Goal: Task Accomplishment & Management: Manage account settings

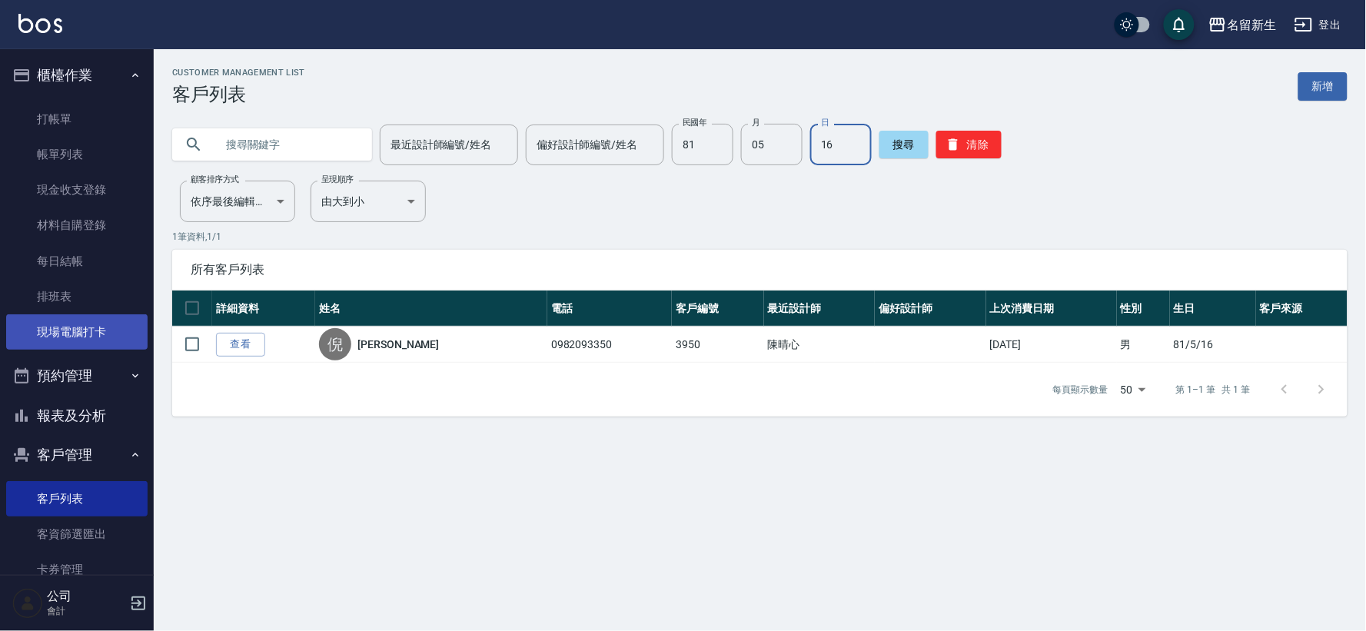
click at [75, 324] on link "現場電腦打卡" at bounding box center [76, 331] width 141 height 35
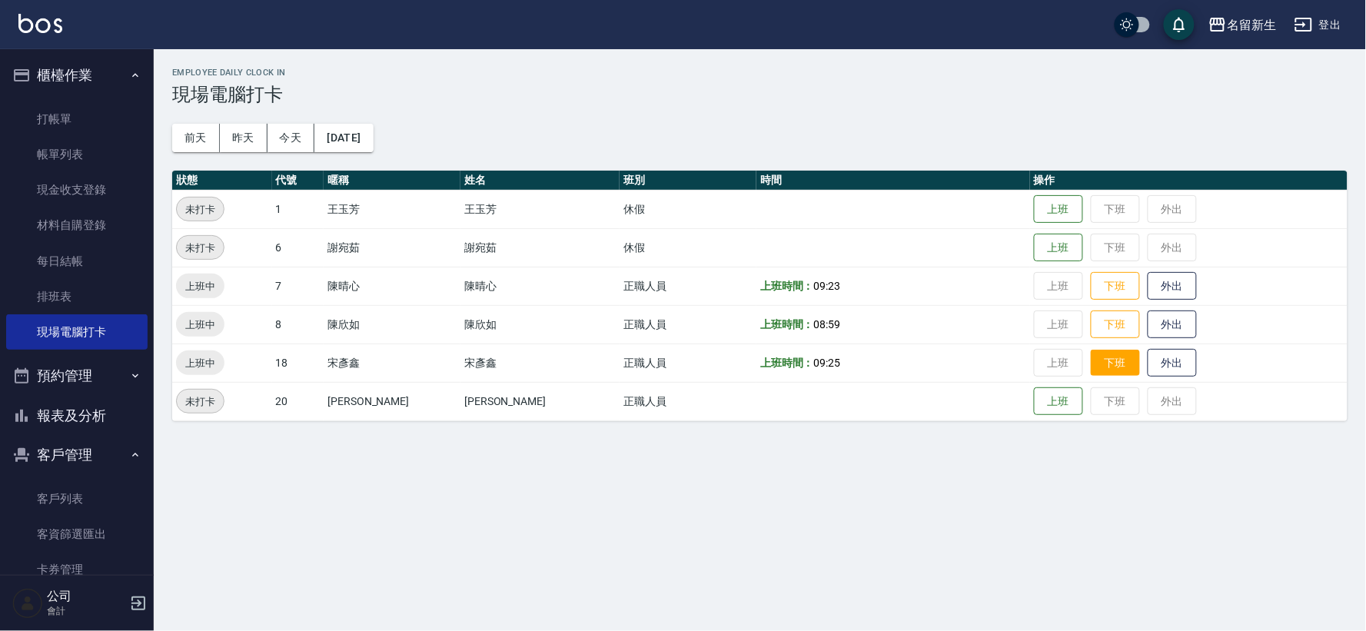
click at [1090, 369] on button "下班" at bounding box center [1114, 363] width 49 height 27
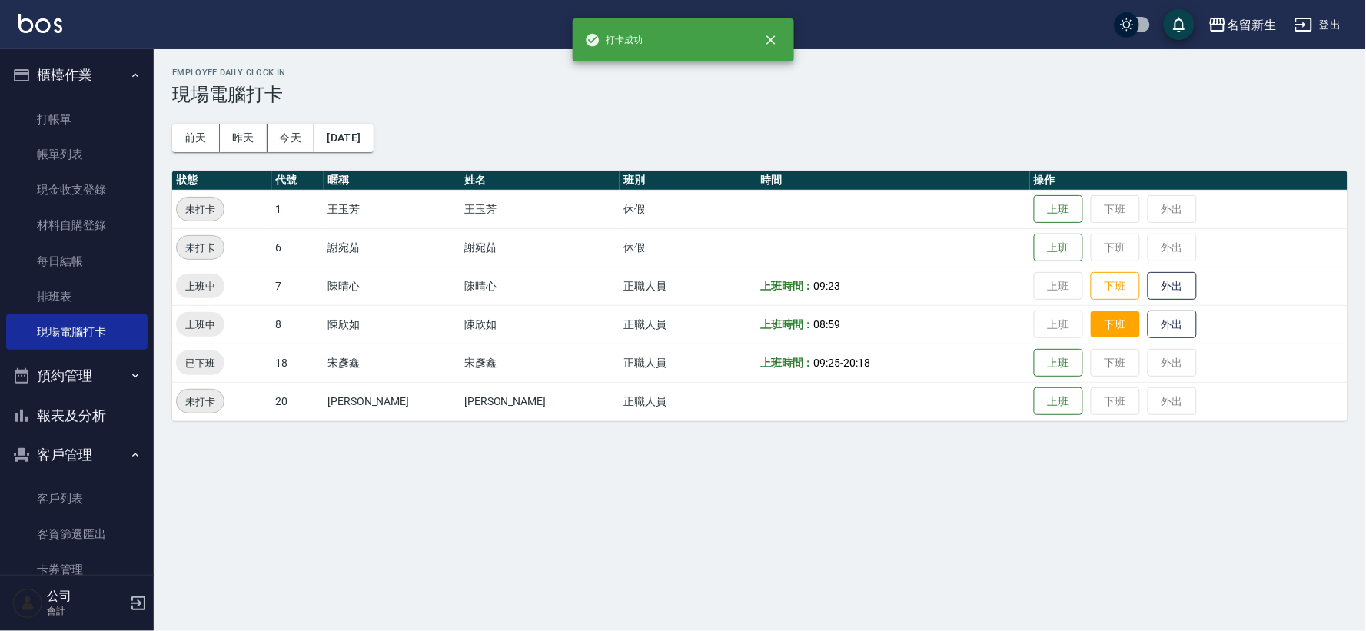
click at [1090, 328] on button "下班" at bounding box center [1114, 324] width 49 height 27
click at [1094, 286] on button "下班" at bounding box center [1114, 286] width 49 height 27
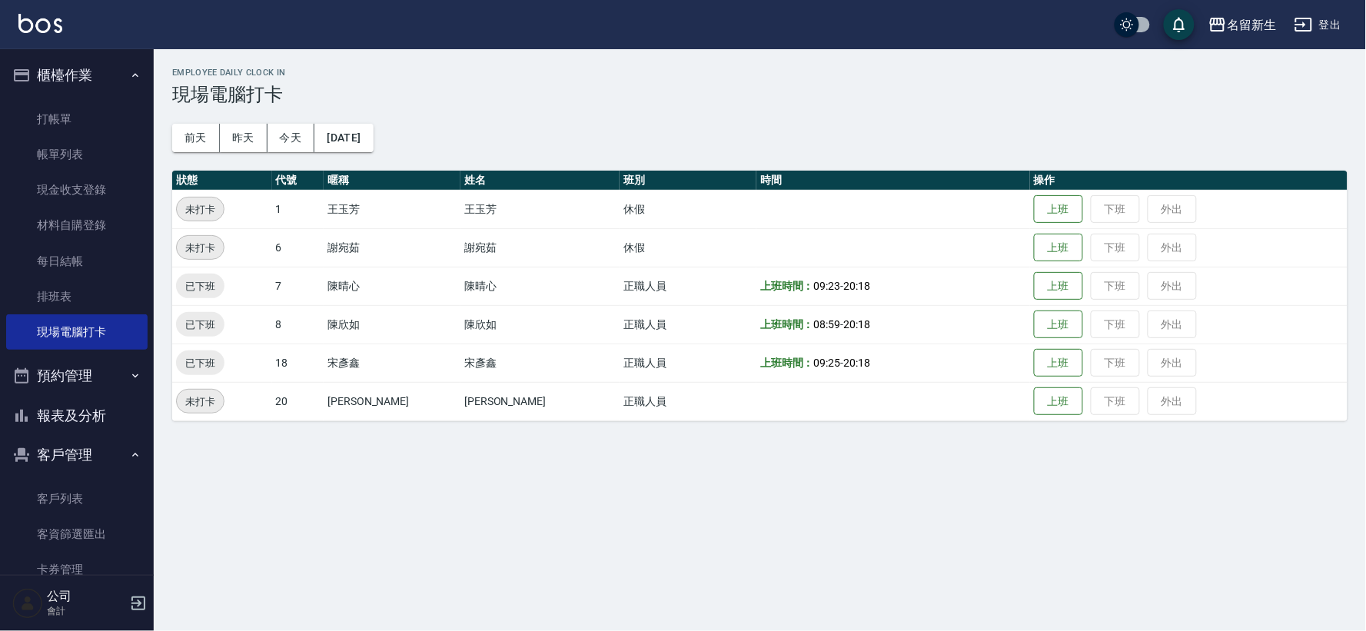
click at [95, 420] on button "報表及分析" at bounding box center [76, 416] width 141 height 40
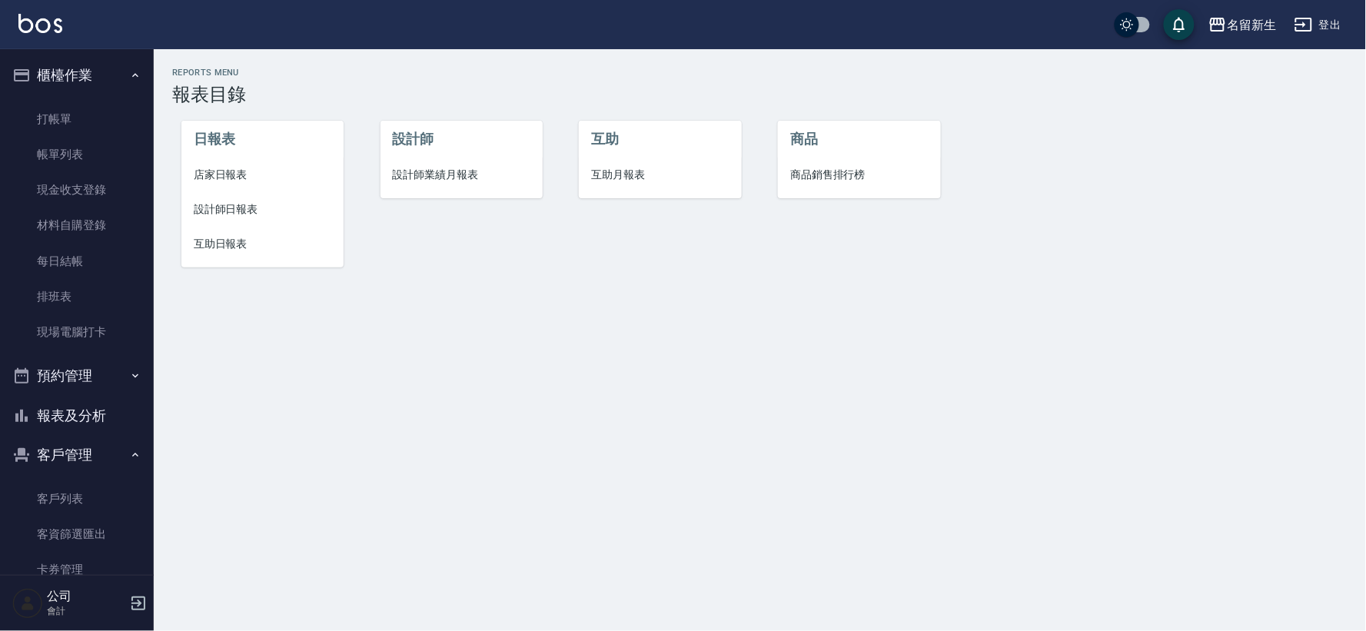
click at [214, 243] on span "互助日報表" at bounding box center [263, 244] width 138 height 16
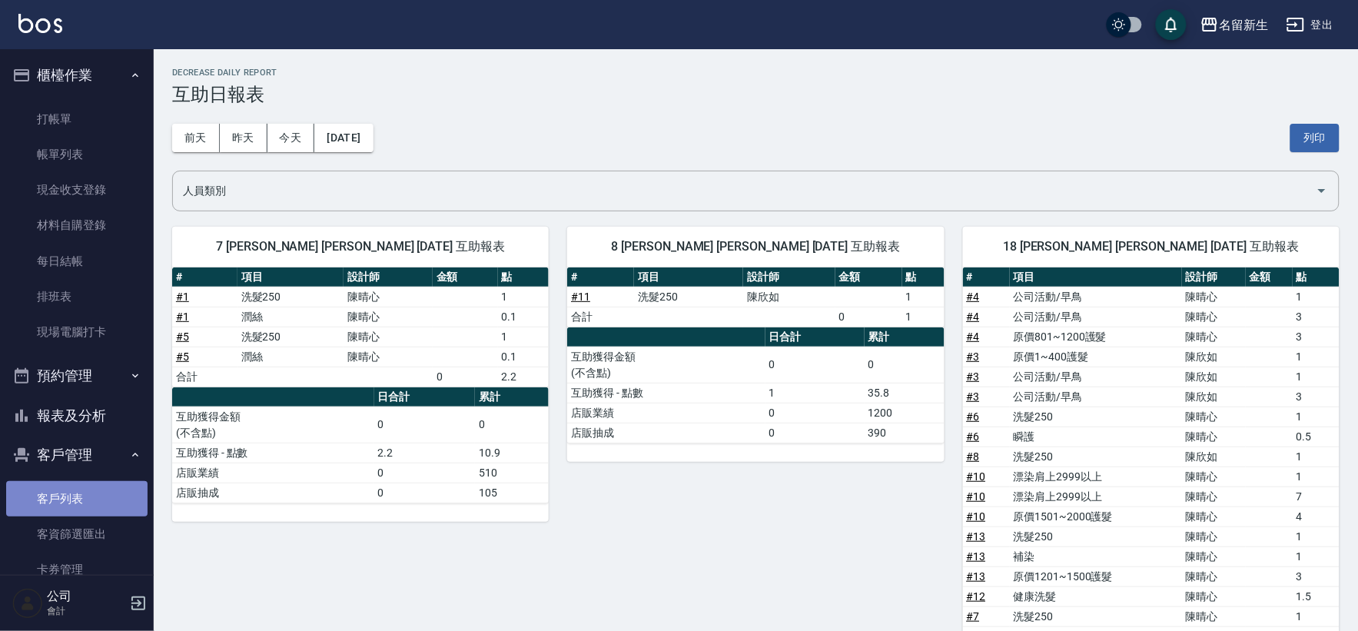
click at [80, 505] on link "客戶列表" at bounding box center [76, 498] width 141 height 35
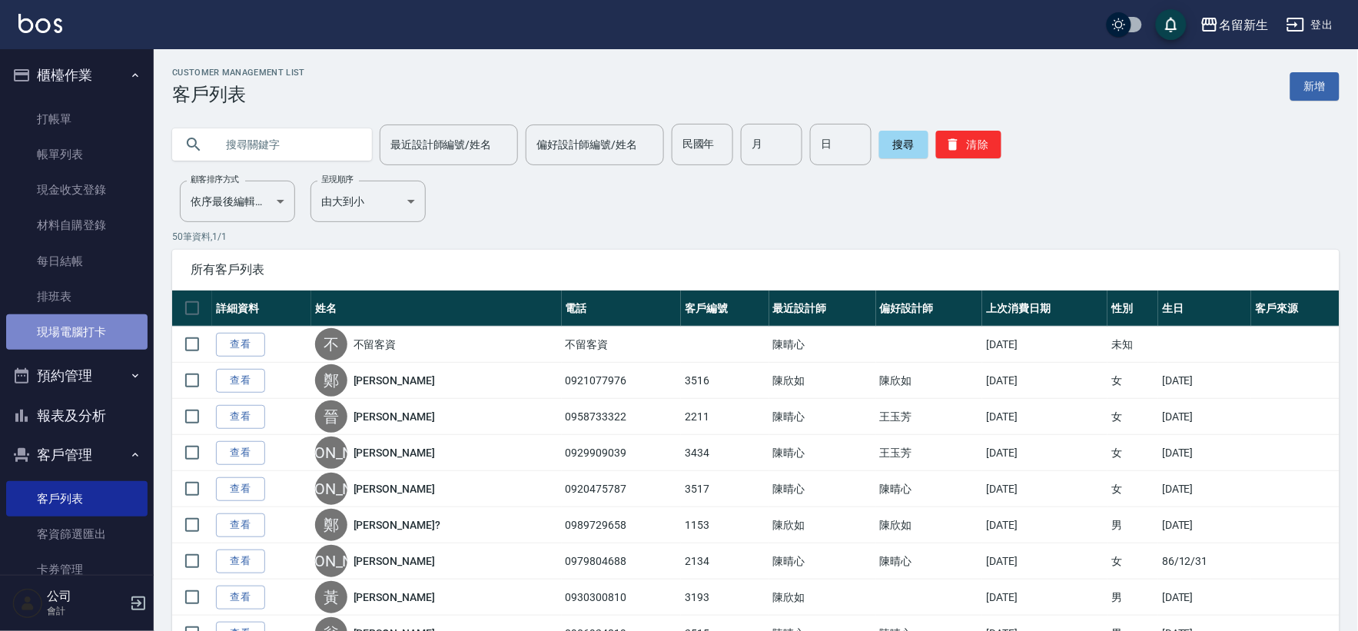
click at [94, 326] on link "現場電腦打卡" at bounding box center [76, 331] width 141 height 35
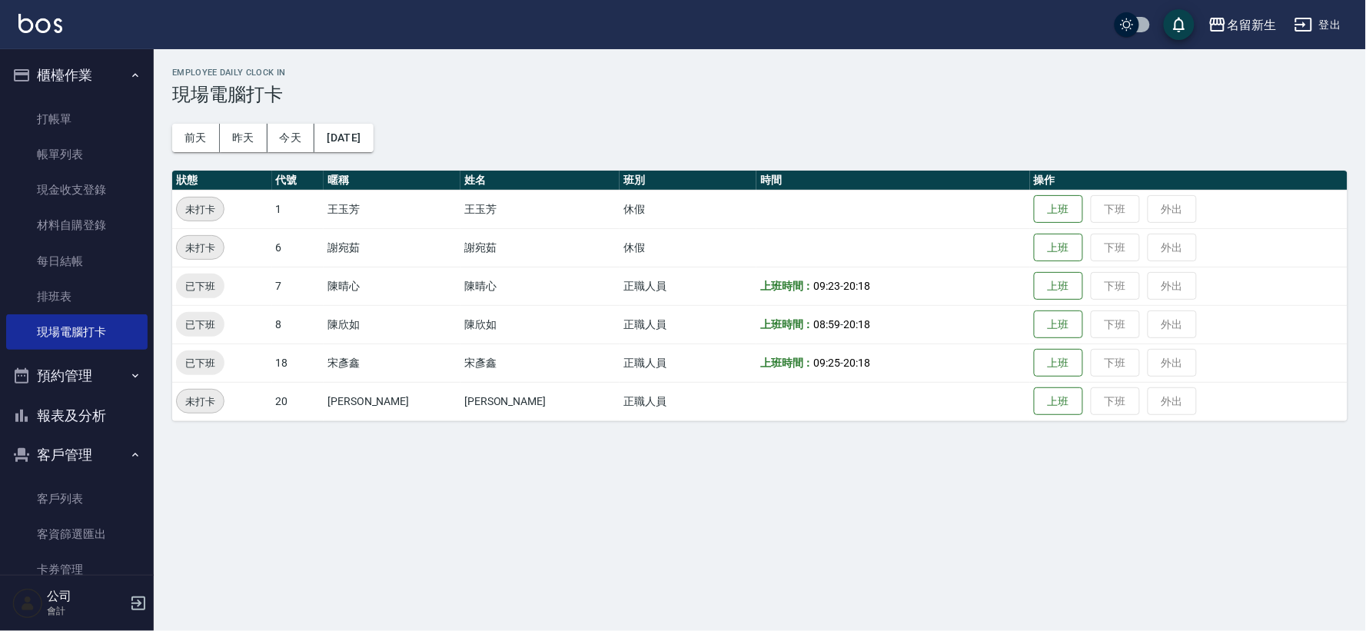
click at [651, 131] on div "Employee Daily Clock In 現場電腦打卡 [DATE] [DATE] [DATE] [DATE] 狀態 代號 暱稱 姓名 班別 時間 操作…" at bounding box center [760, 244] width 1212 height 390
click at [93, 496] on link "客戶列表" at bounding box center [76, 498] width 141 height 35
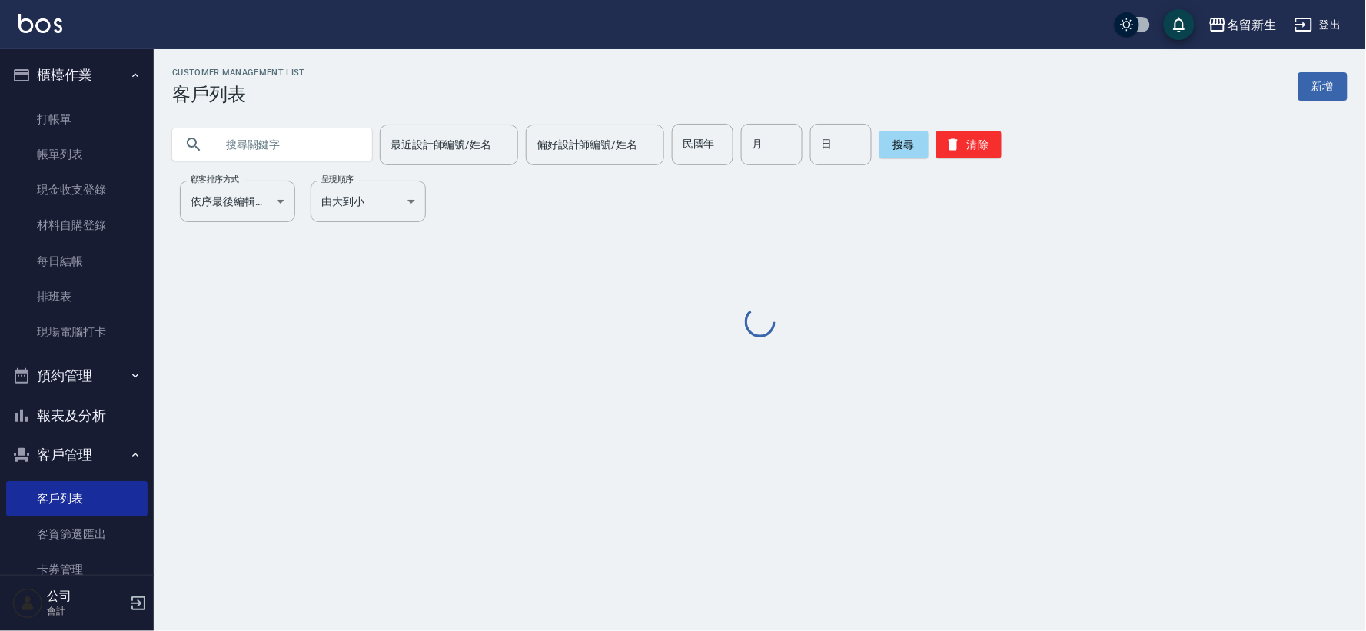
click at [309, 144] on input "text" at bounding box center [287, 144] width 144 height 41
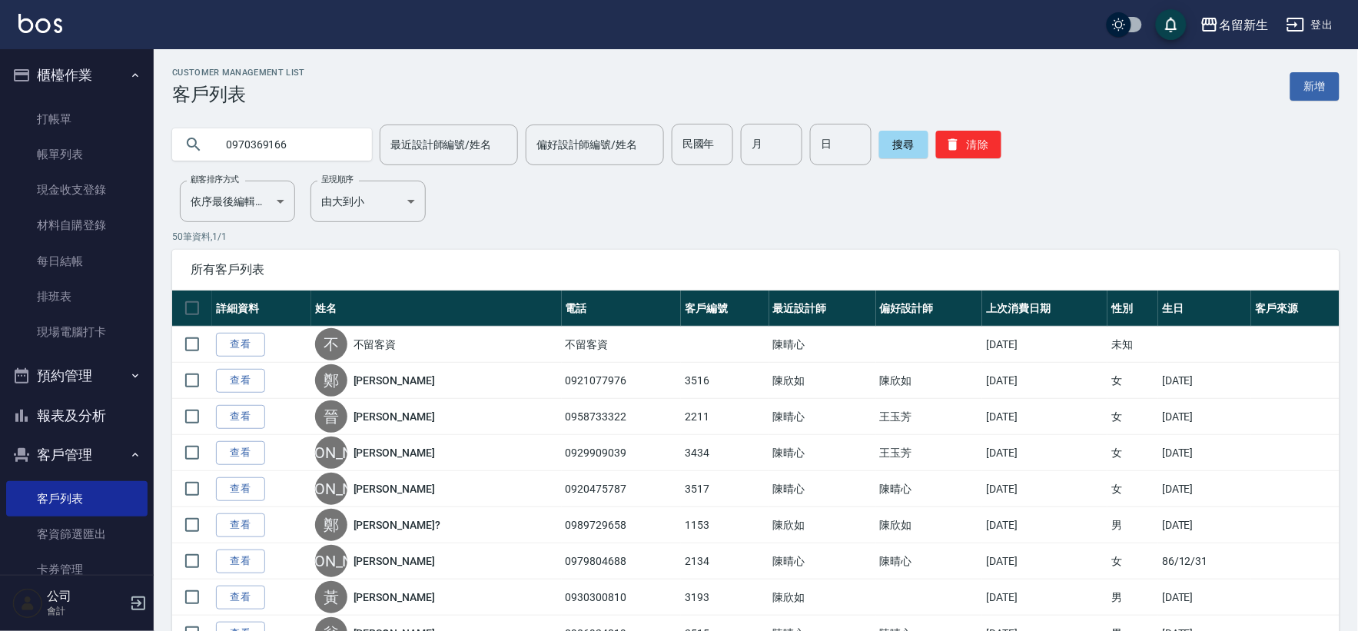
type input "0970369166"
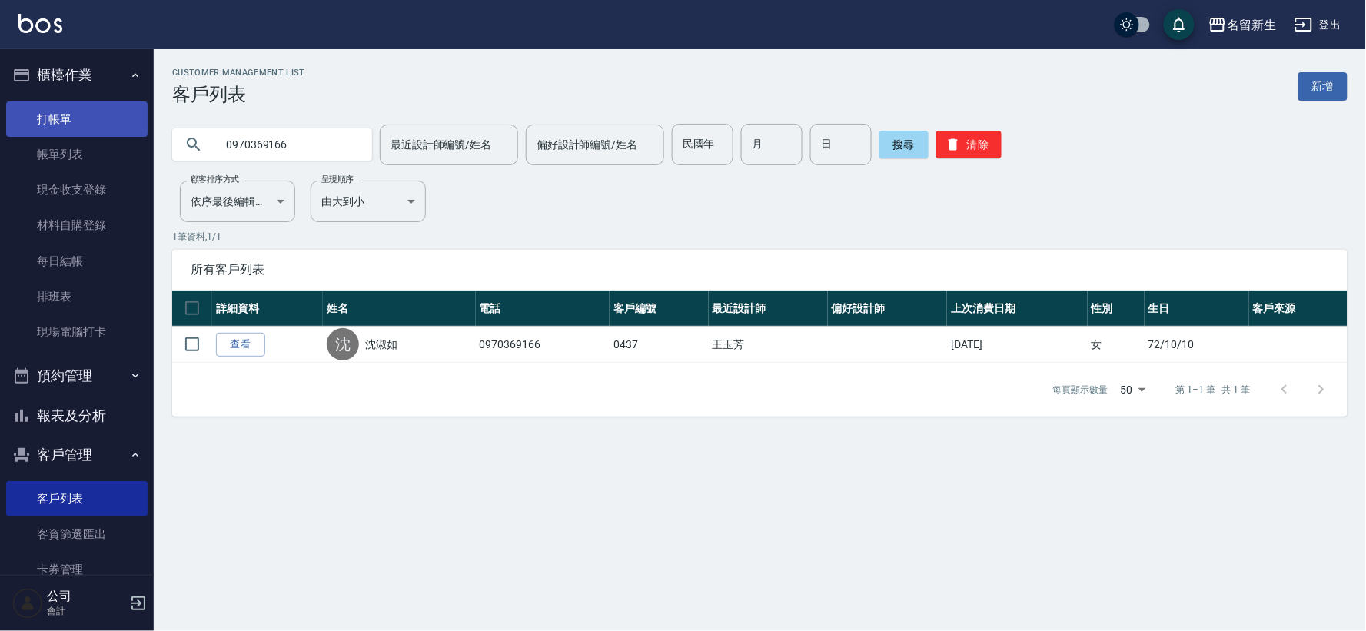
click at [101, 115] on link "打帳單" at bounding box center [76, 118] width 141 height 35
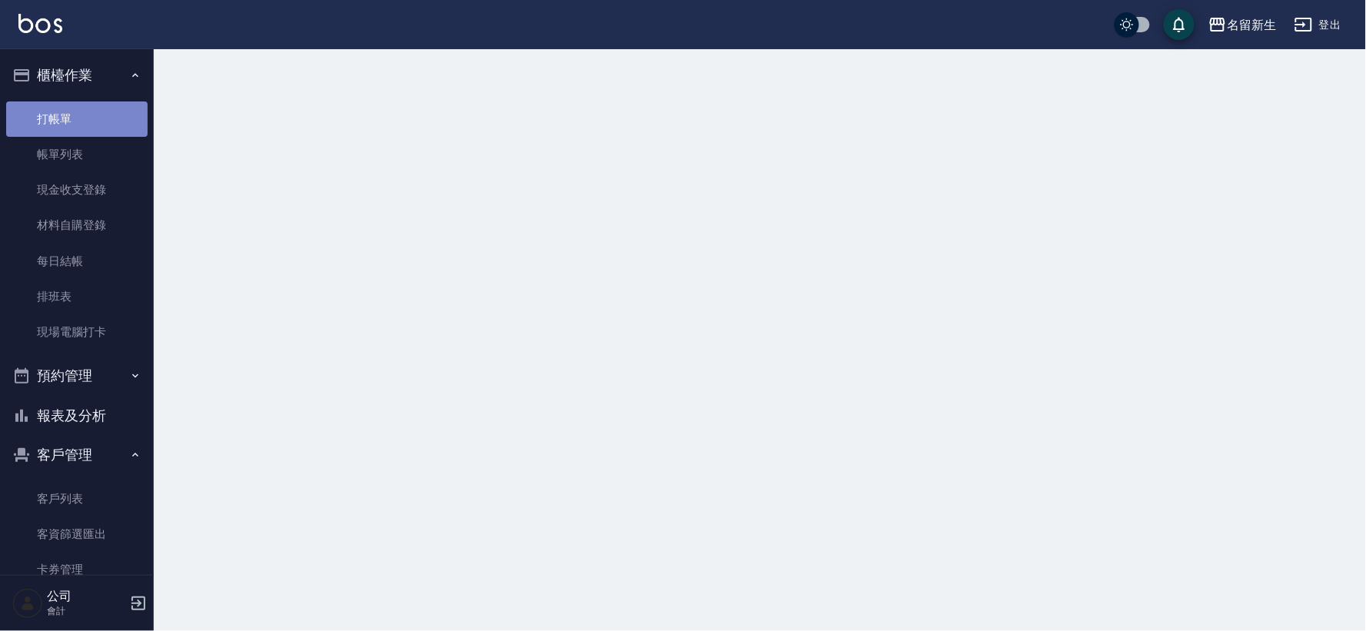
click at [101, 115] on link "打帳單" at bounding box center [76, 118] width 141 height 35
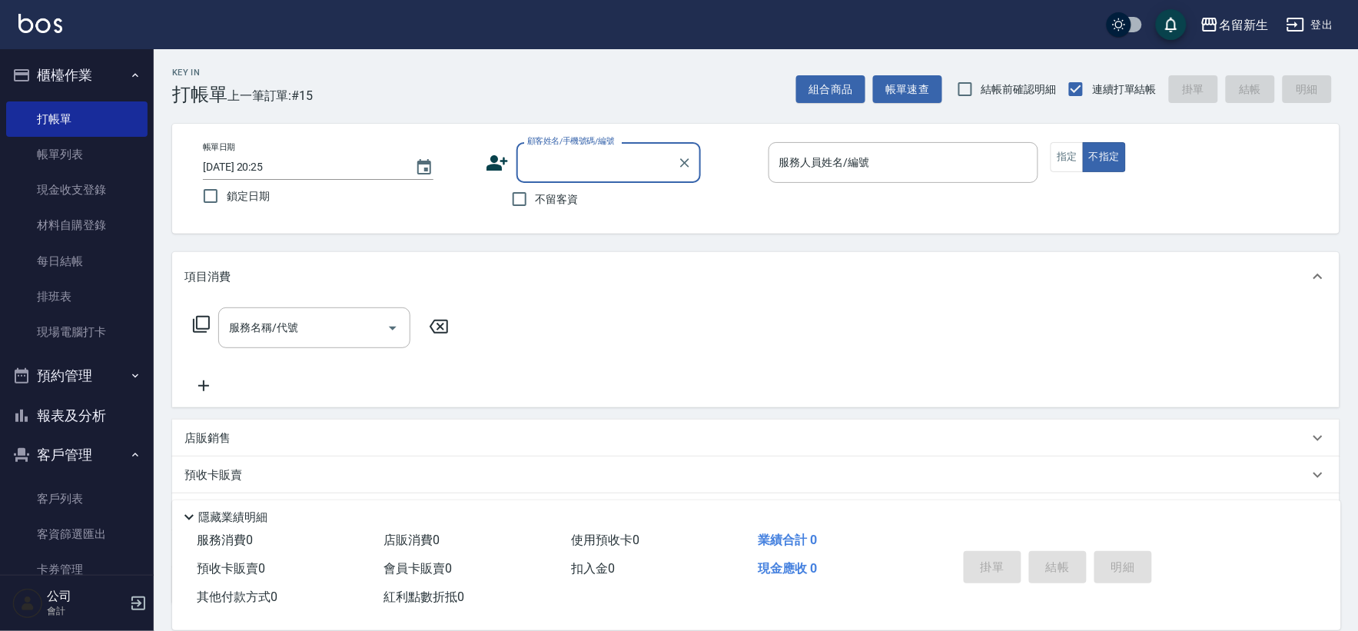
click at [599, 164] on input "顧客姓名/手機號碼/編號" at bounding box center [597, 162] width 148 height 27
type input "0437"
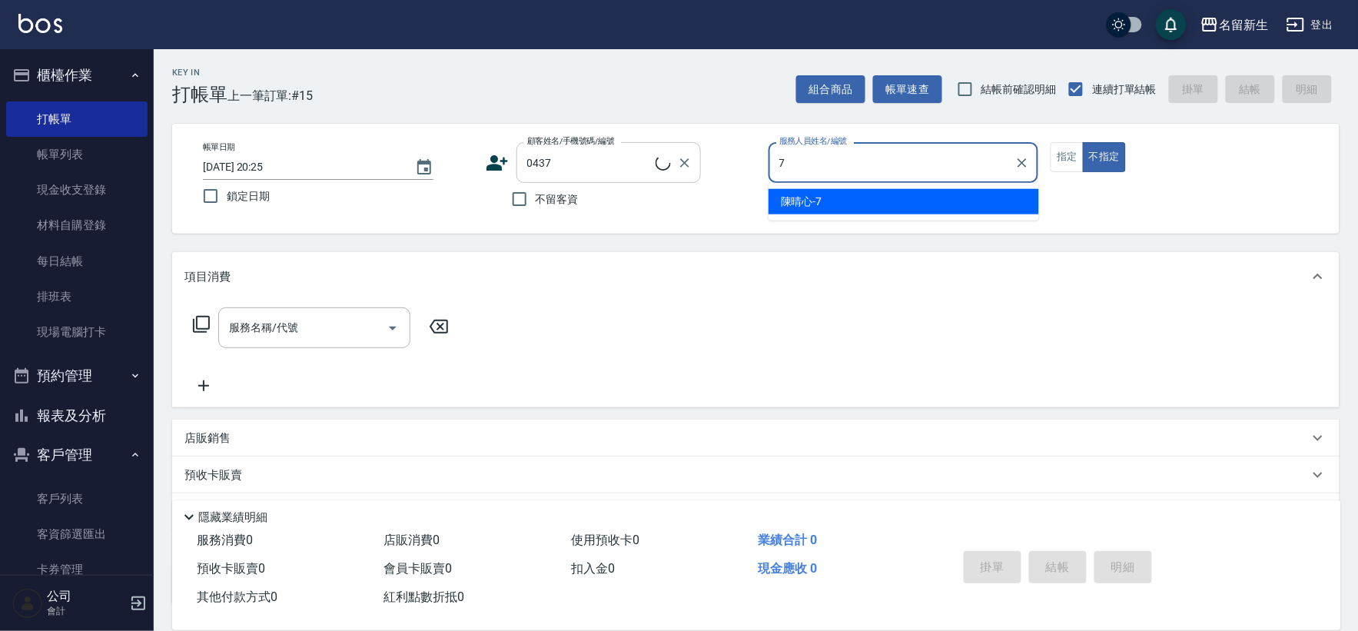
type input "7"
type button "false"
type input "[PERSON_NAME]-7"
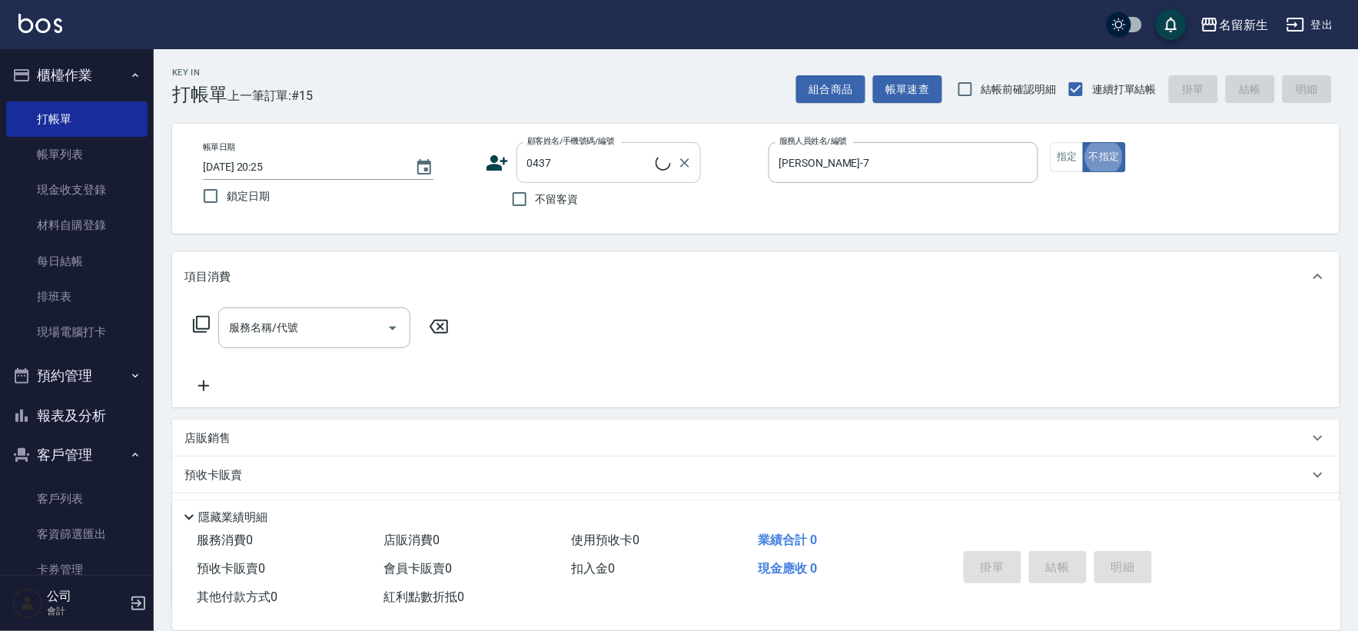
type input "[PERSON_NAME]/0970369166/0437"
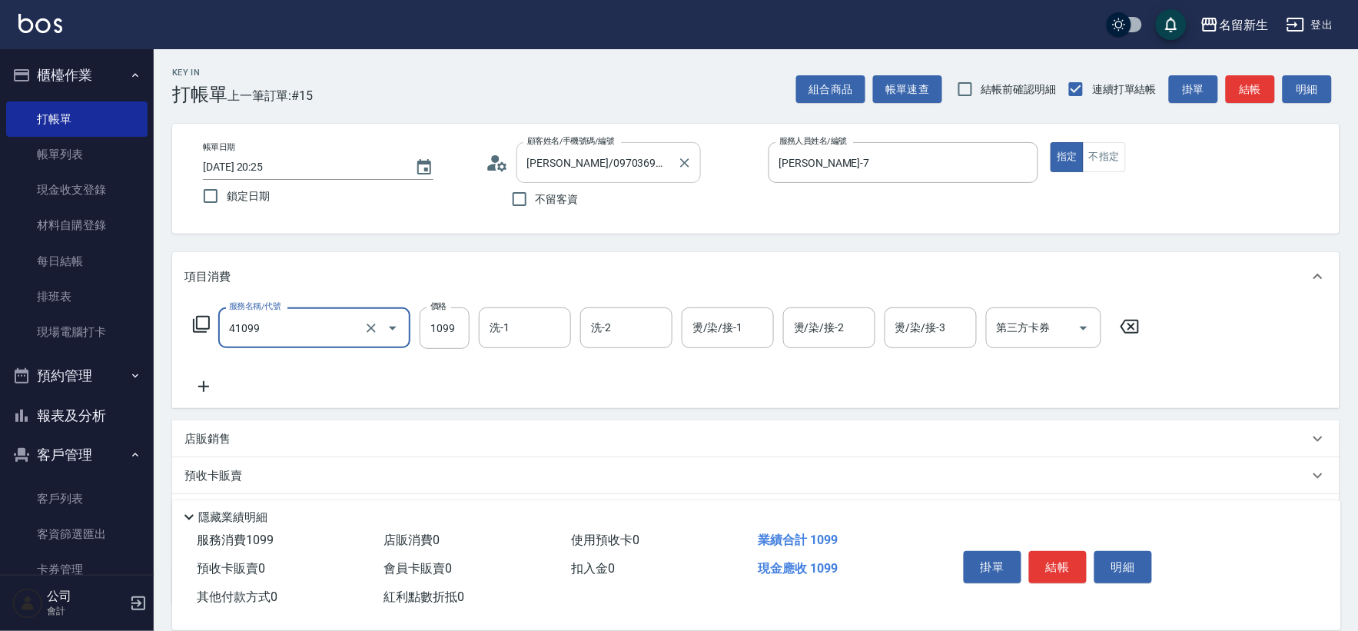
type input "公司活動/早鳥(41099)"
type input "1599"
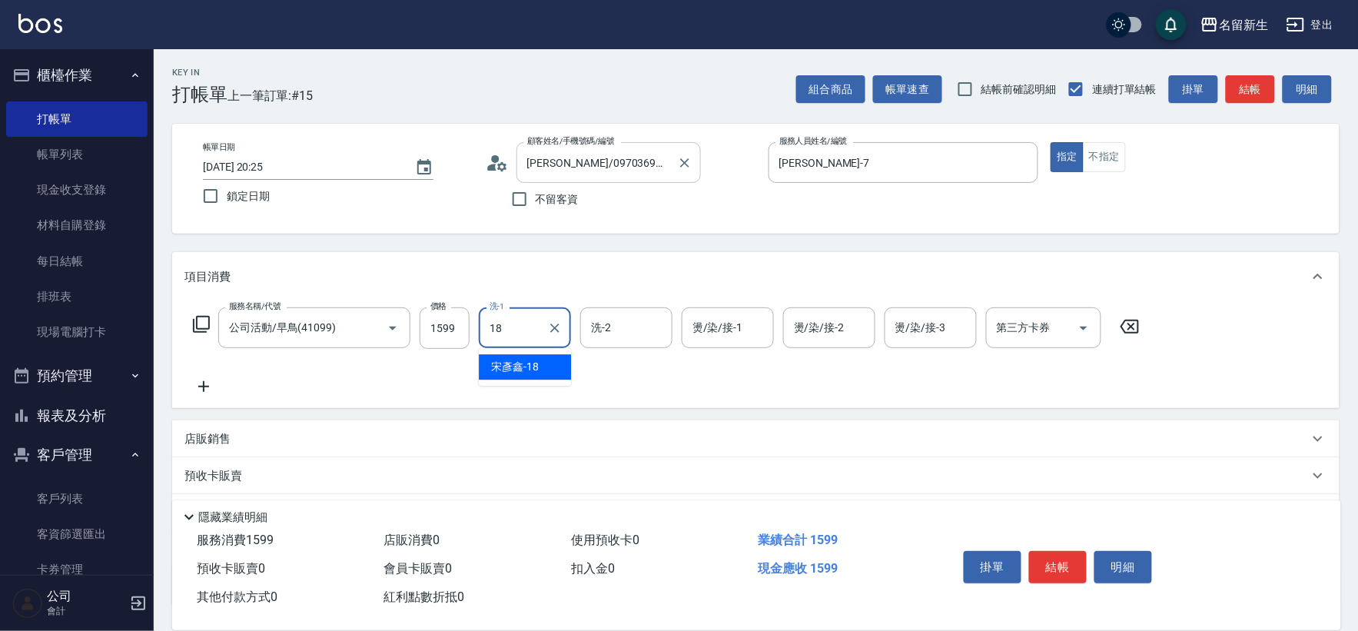
type input "[PERSON_NAME]-18"
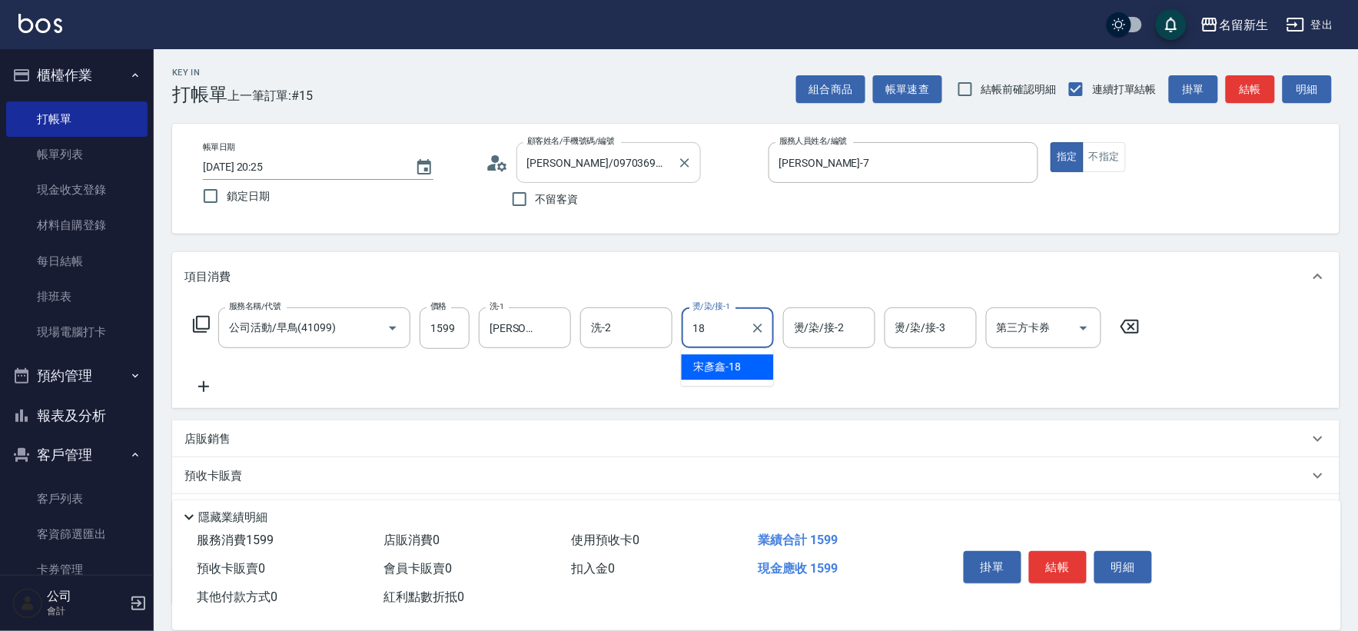
type input "[PERSON_NAME]-18"
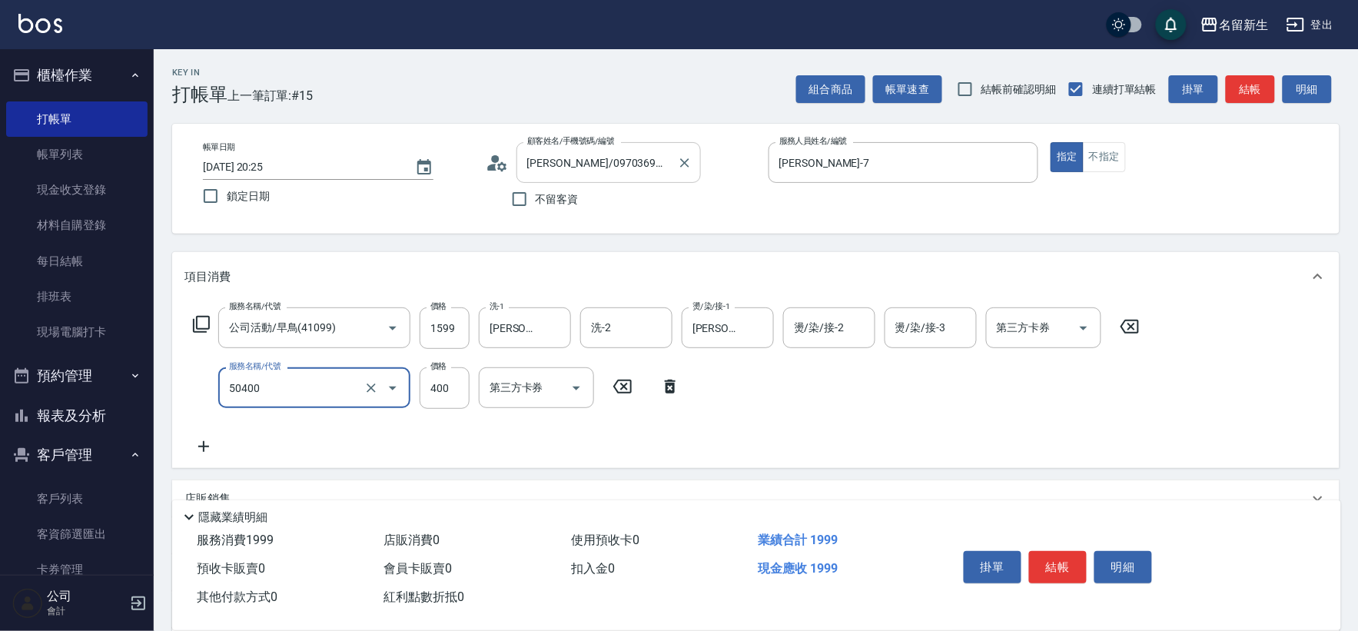
type input "原價1~400護髮(50400)"
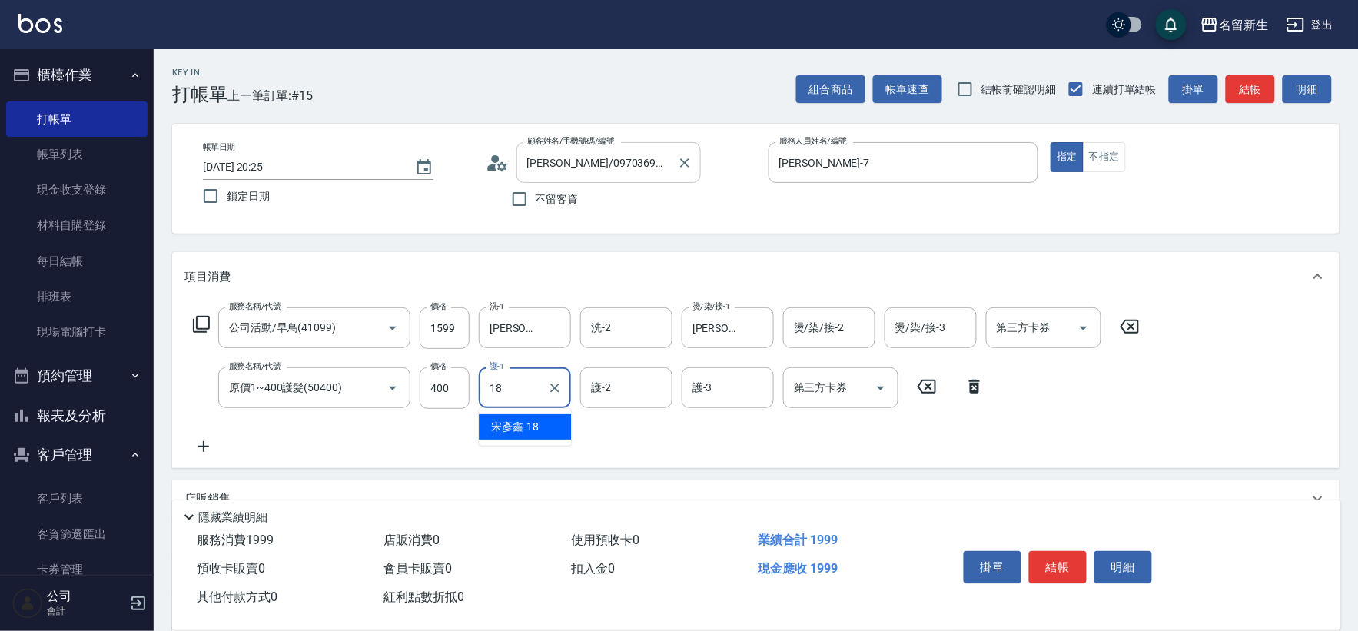
type input "[PERSON_NAME]-18"
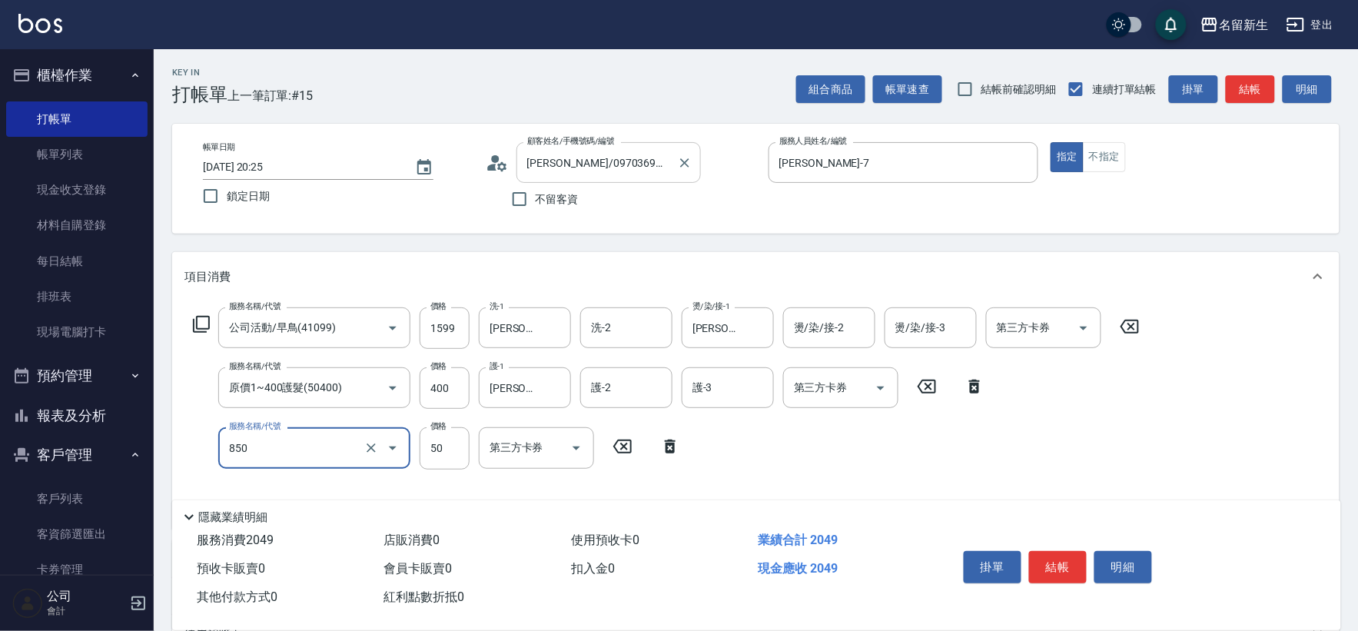
type input "吹捲(850)"
type input "100"
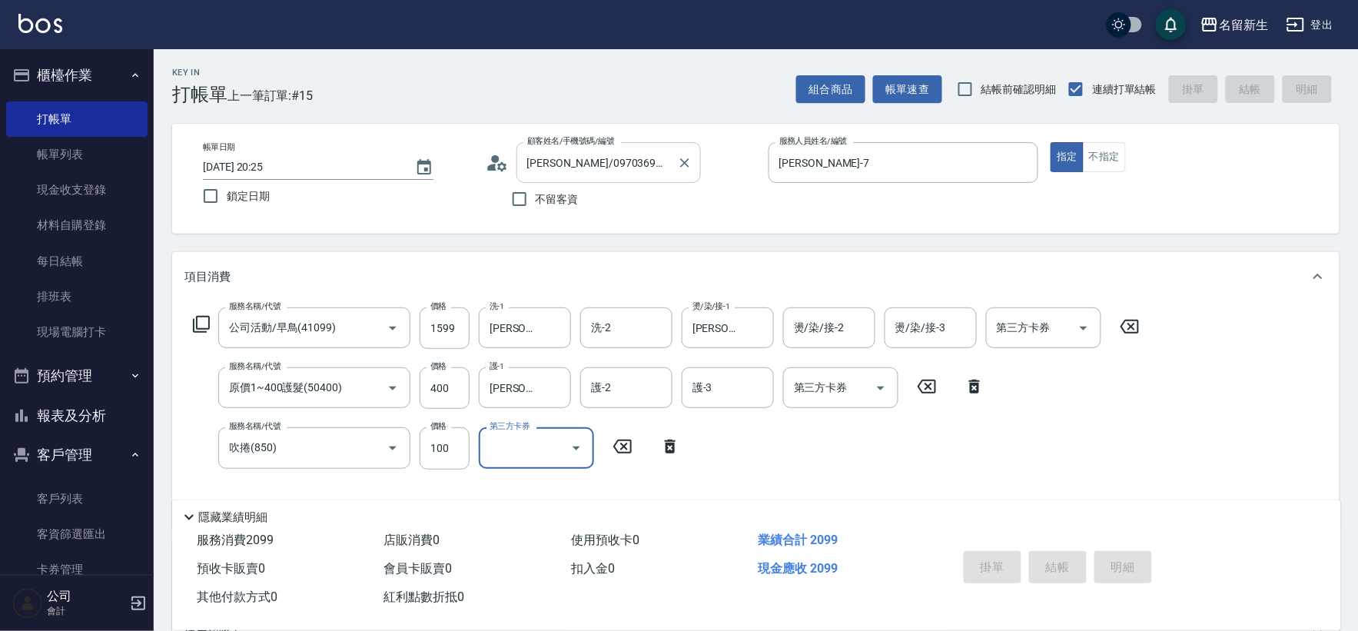
type input "[DATE] 20:26"
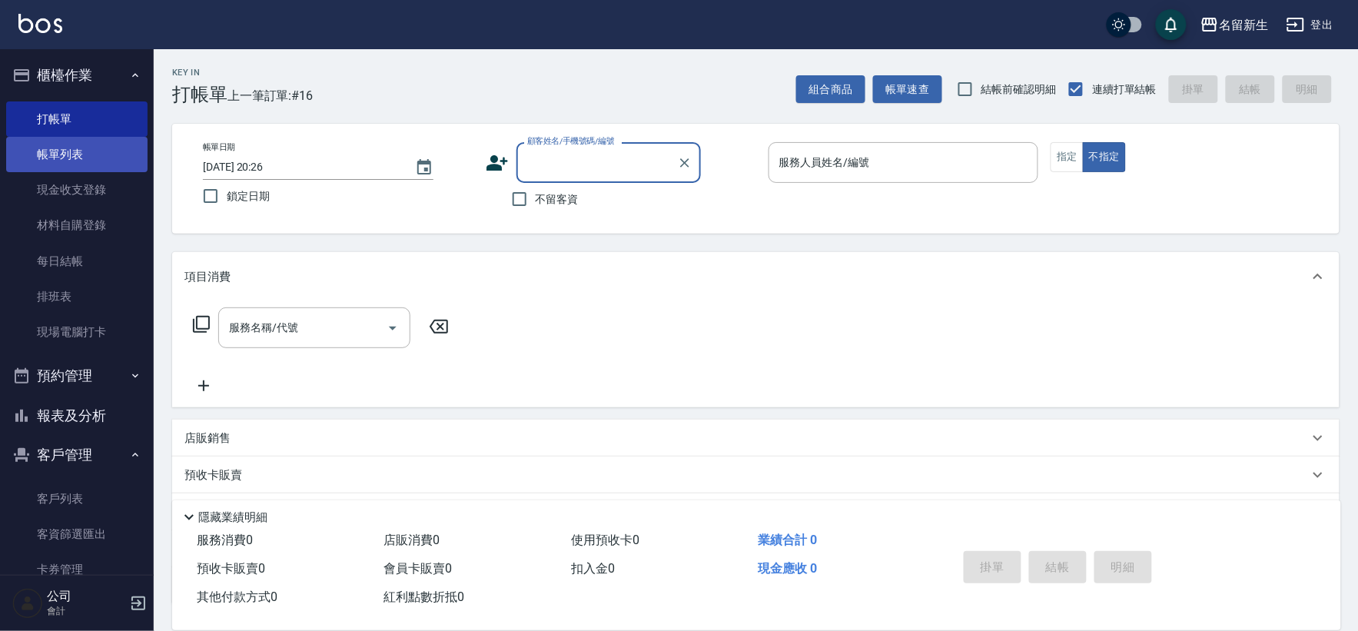
click at [52, 163] on link "帳單列表" at bounding box center [76, 154] width 141 height 35
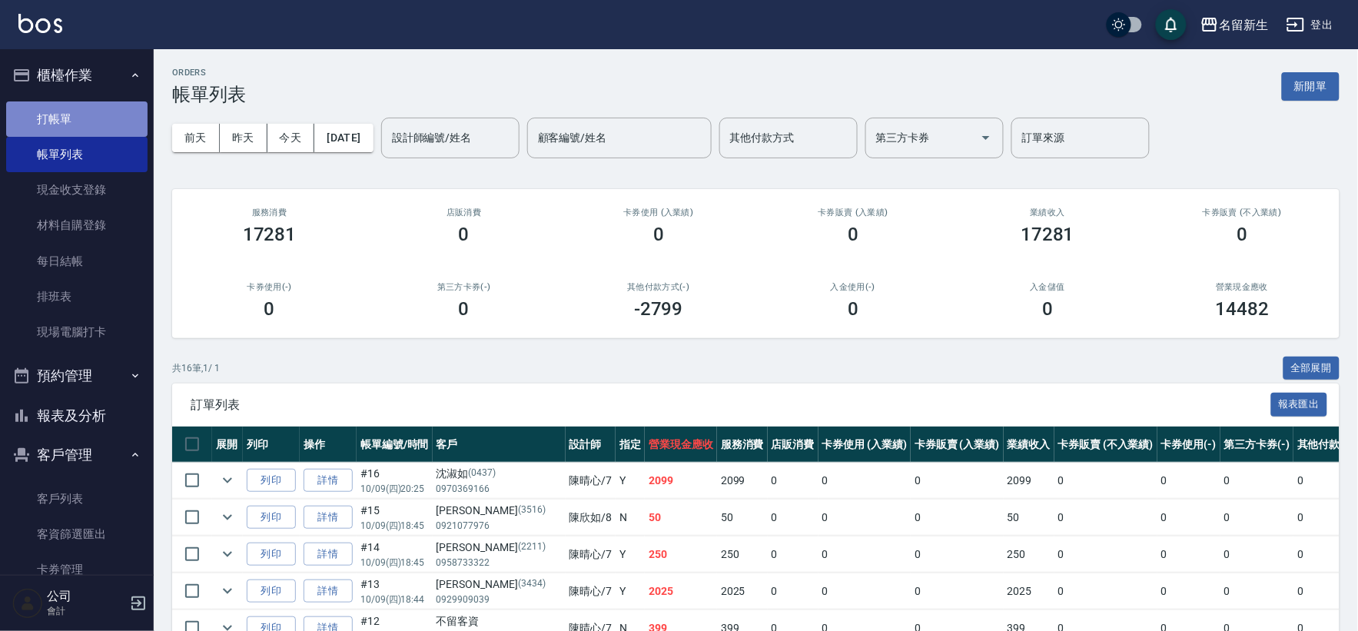
click at [81, 133] on link "打帳單" at bounding box center [76, 118] width 141 height 35
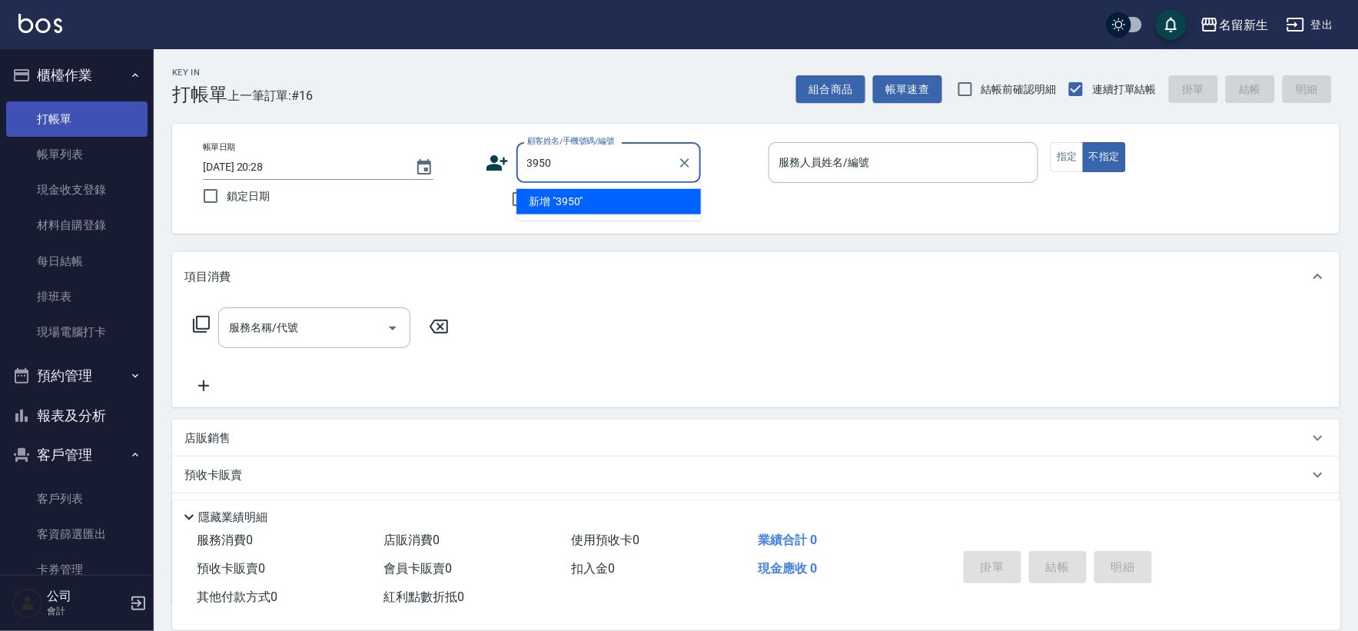
type input "3950"
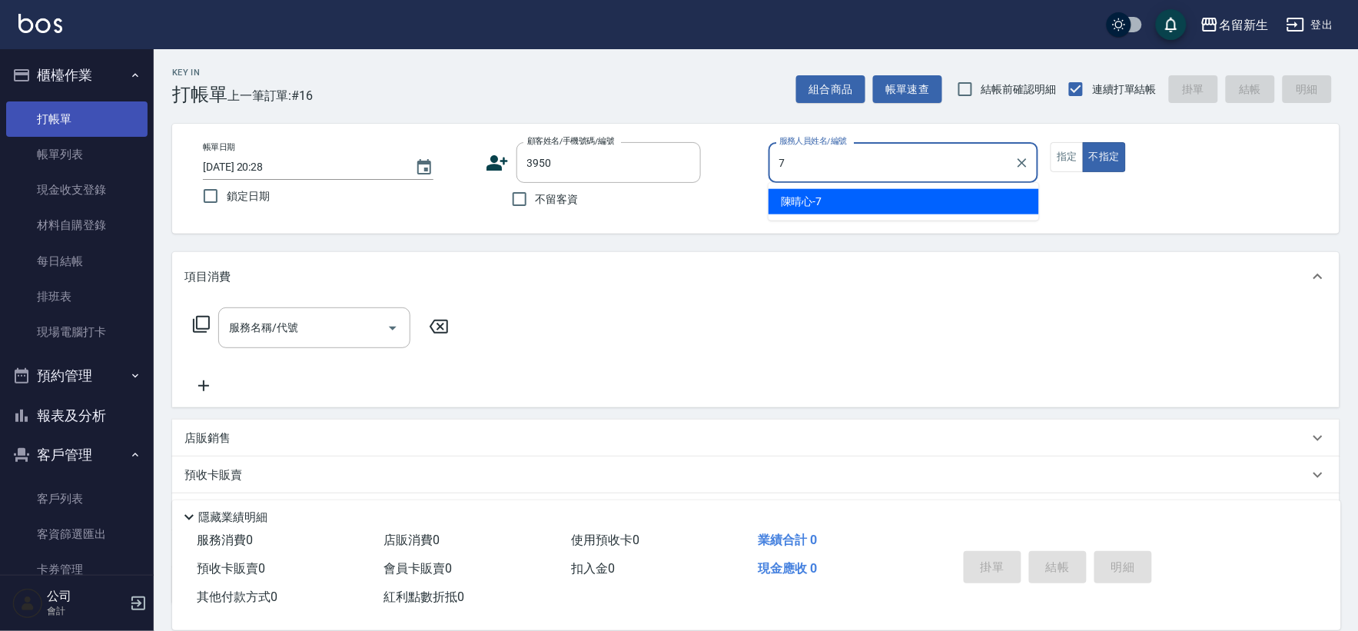
type input "7"
type button "false"
type input "[PERSON_NAME]-7"
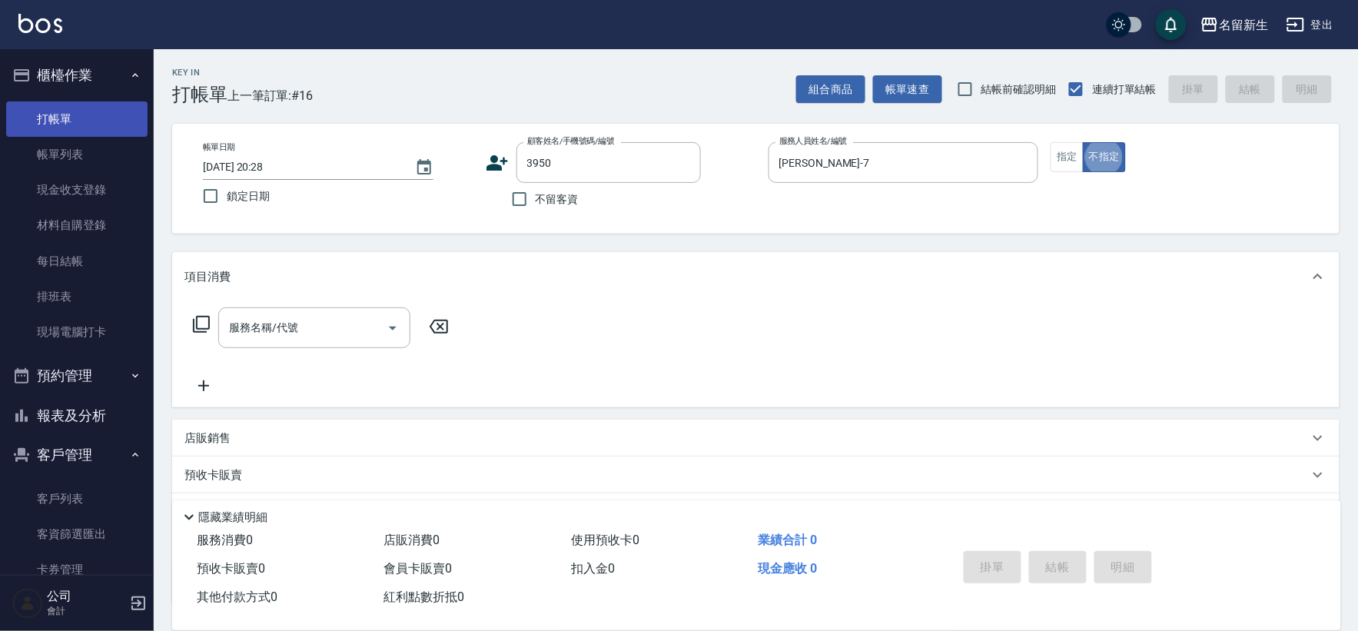
type input "[PERSON_NAME]/0982093350/3950"
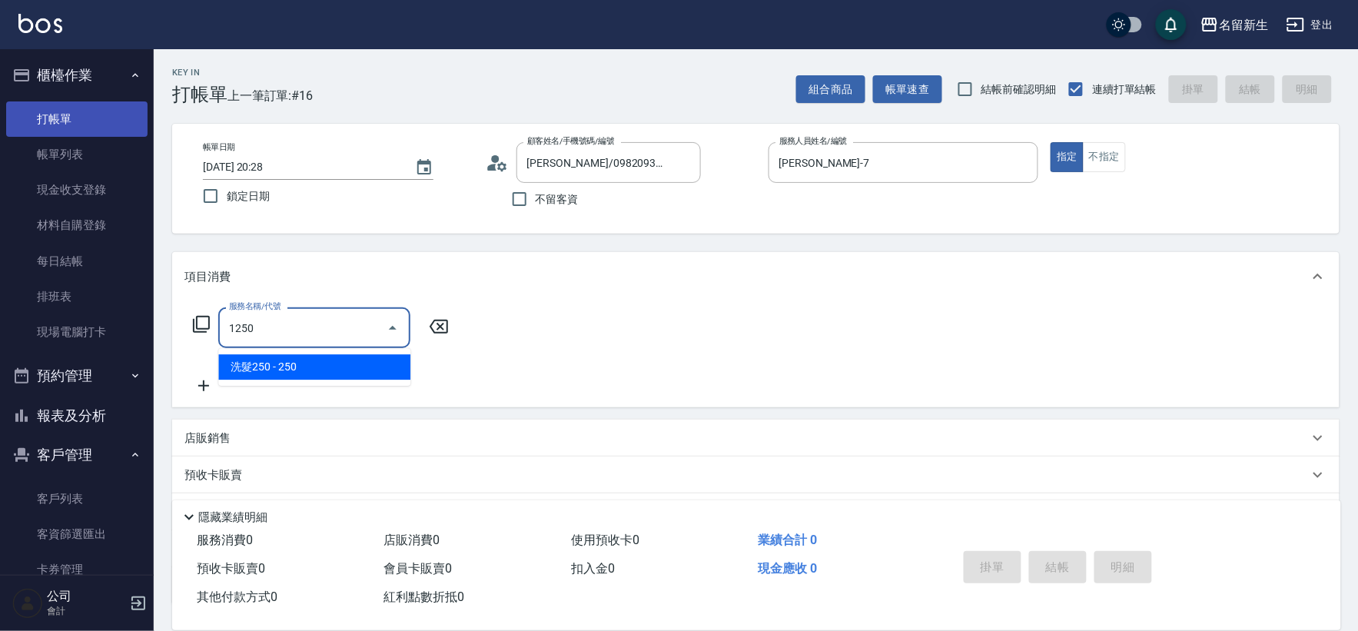
type input "洗髮250(1250)"
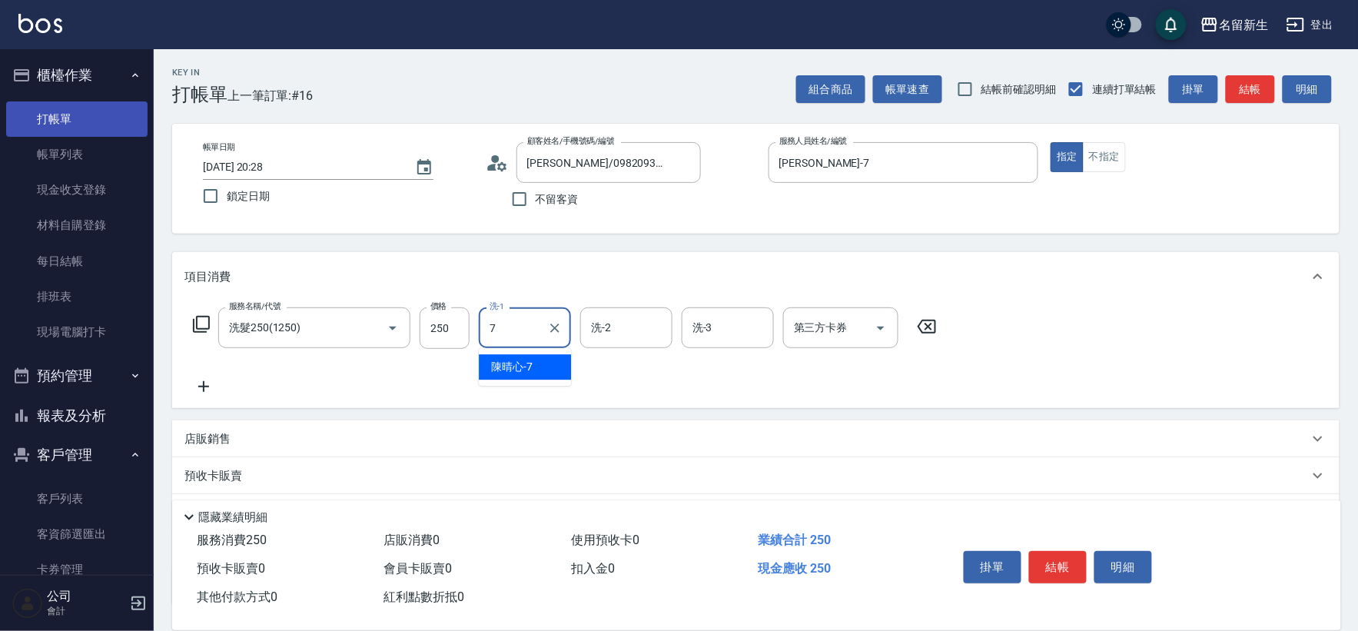
type input "[PERSON_NAME]-7"
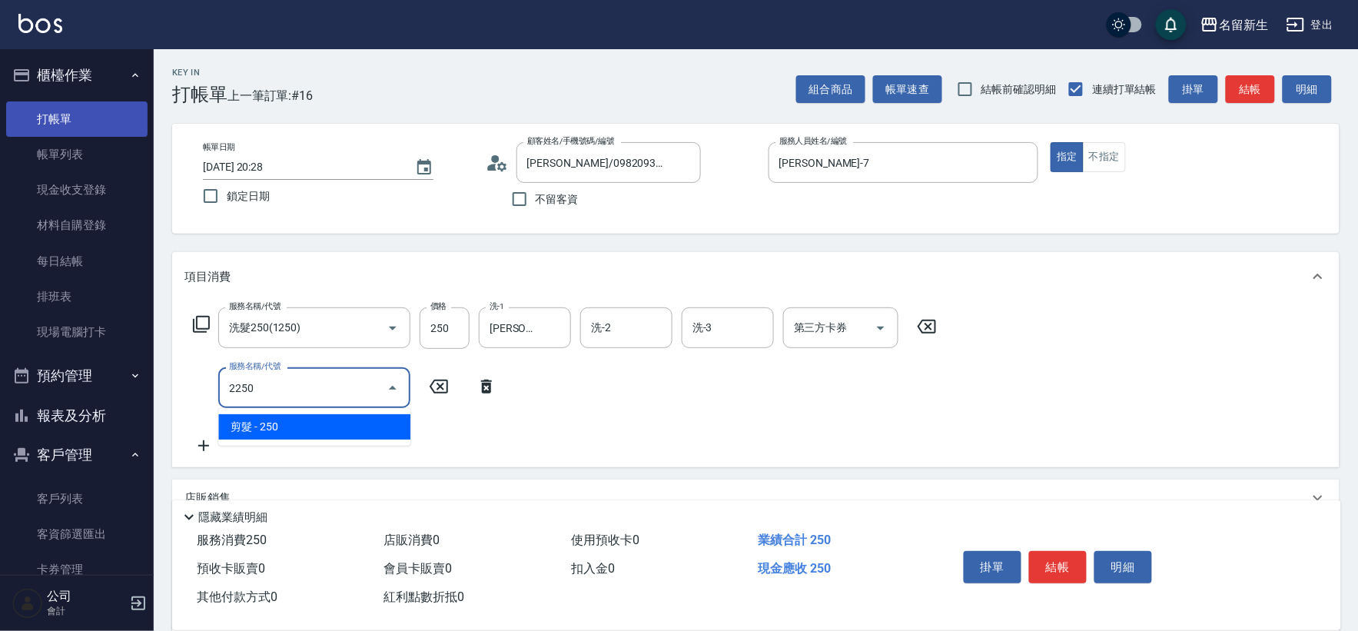
type input "剪髮(2250)"
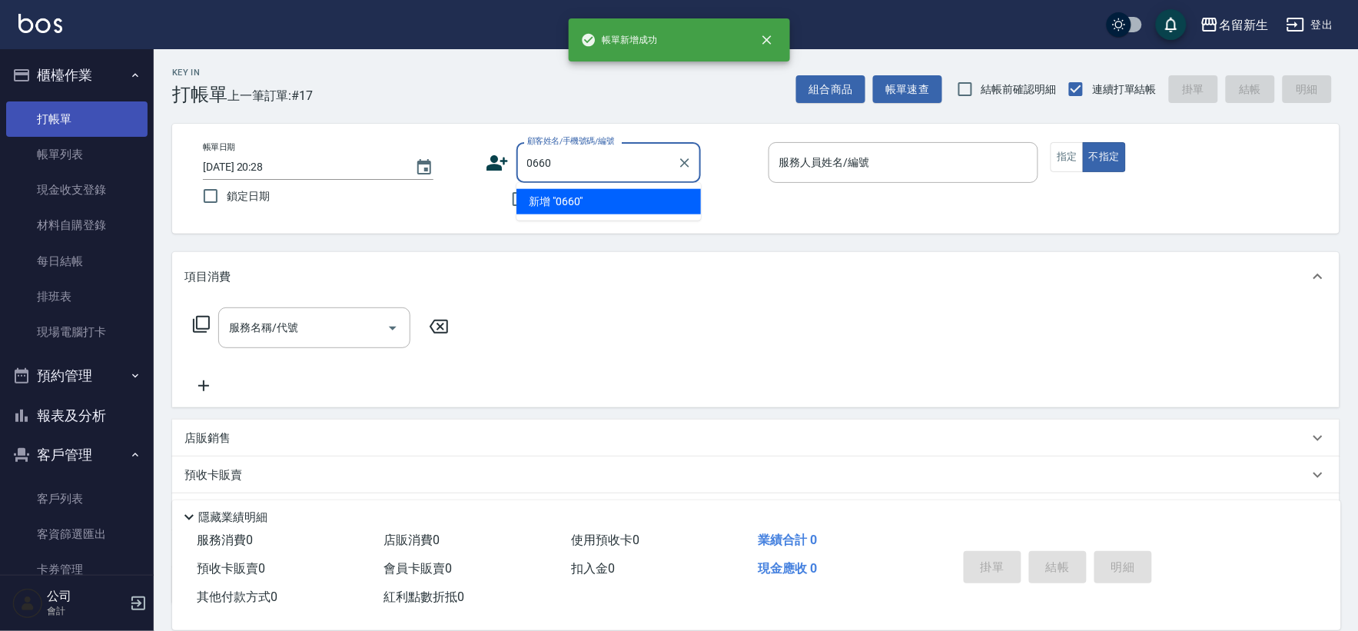
type input "0660"
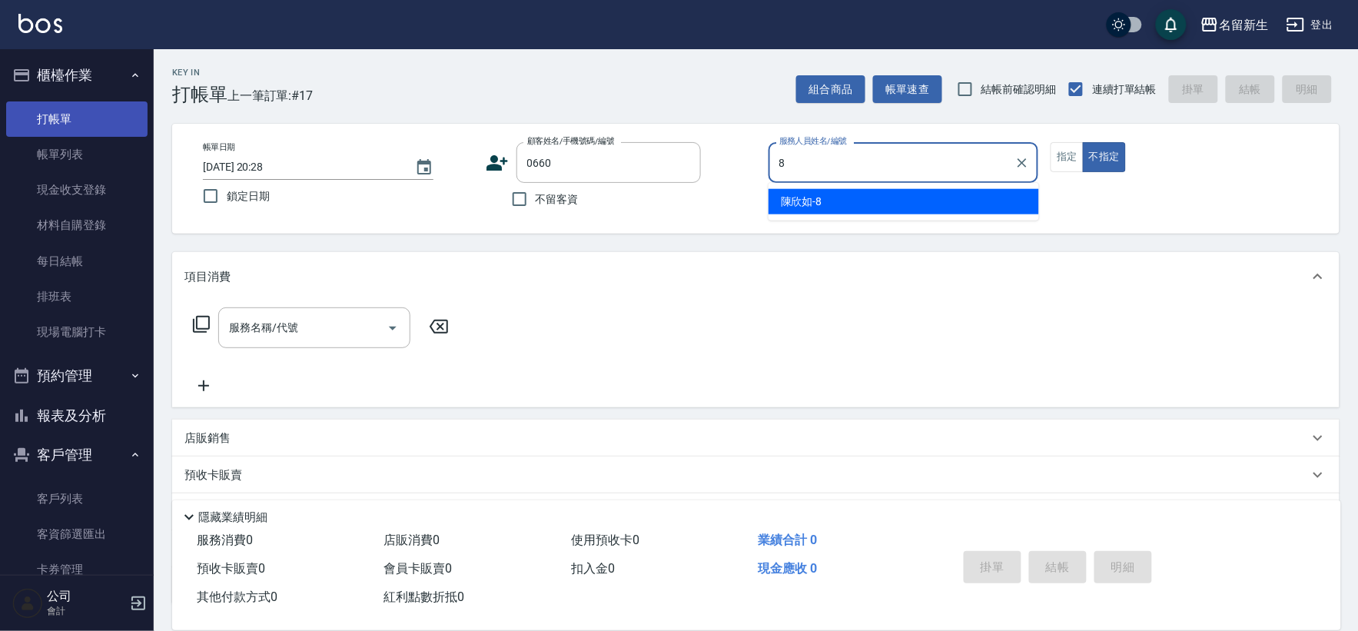
type input "[PERSON_NAME]-8"
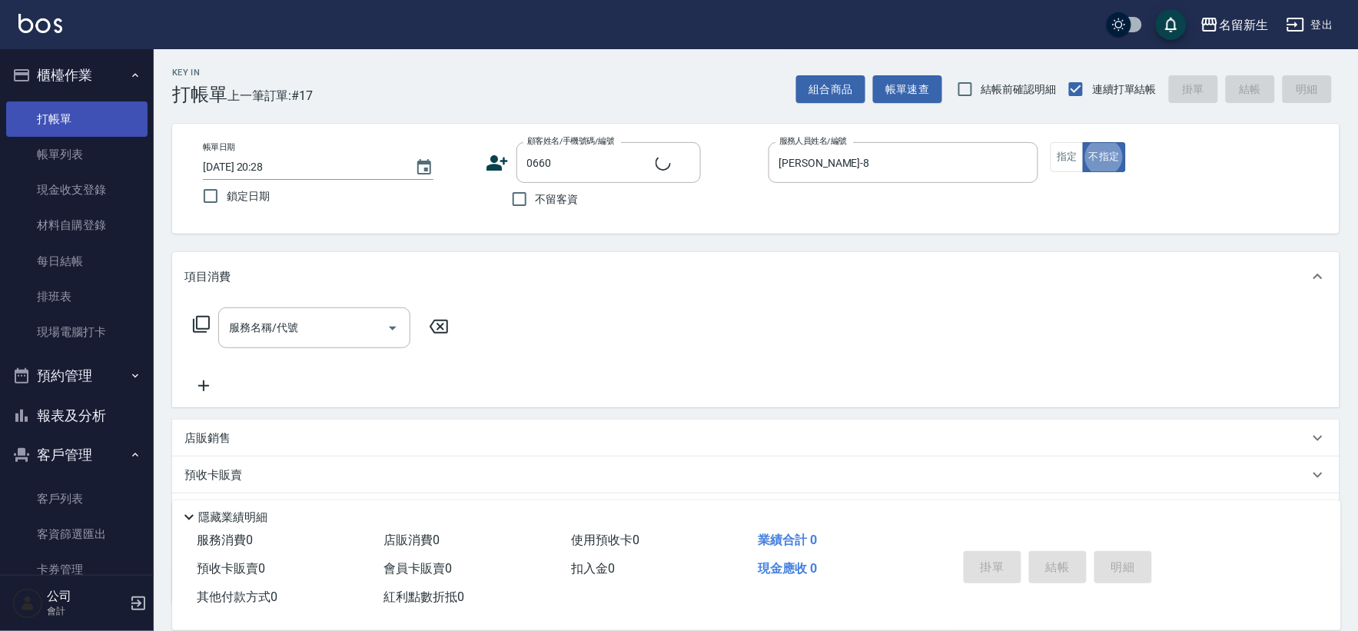
type input "[PERSON_NAME]小姐/0918760446/0660"
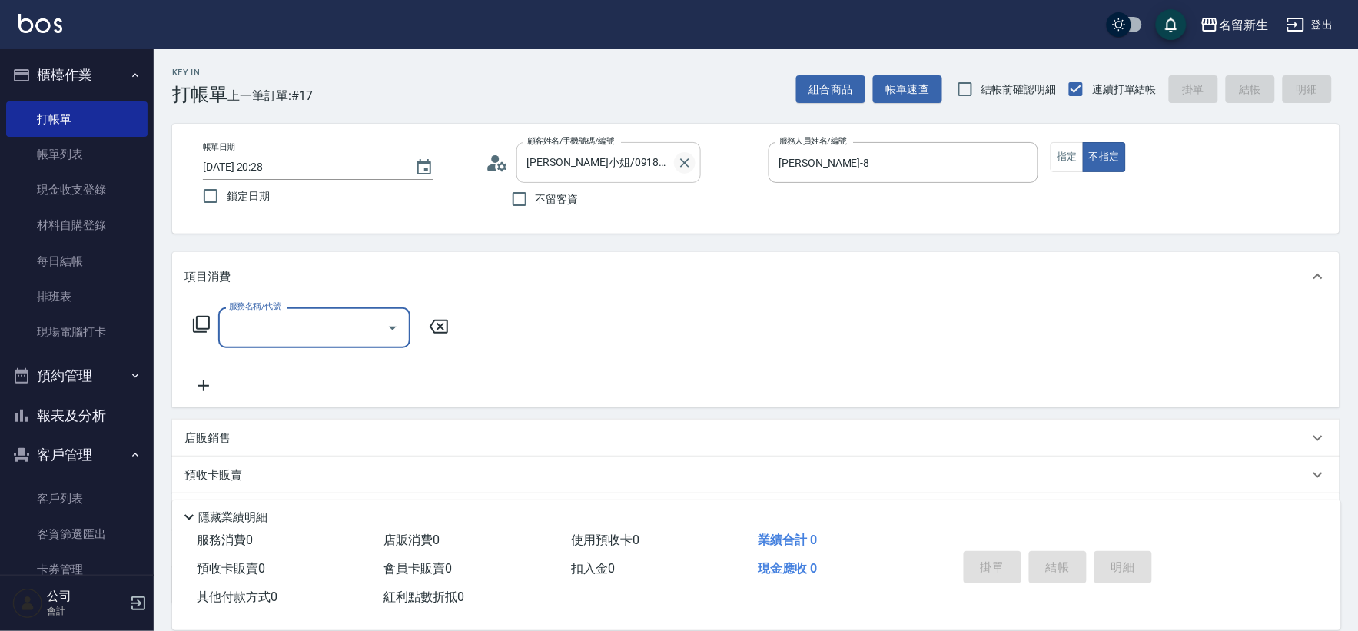
click at [687, 162] on icon "Clear" at bounding box center [684, 162] width 15 height 15
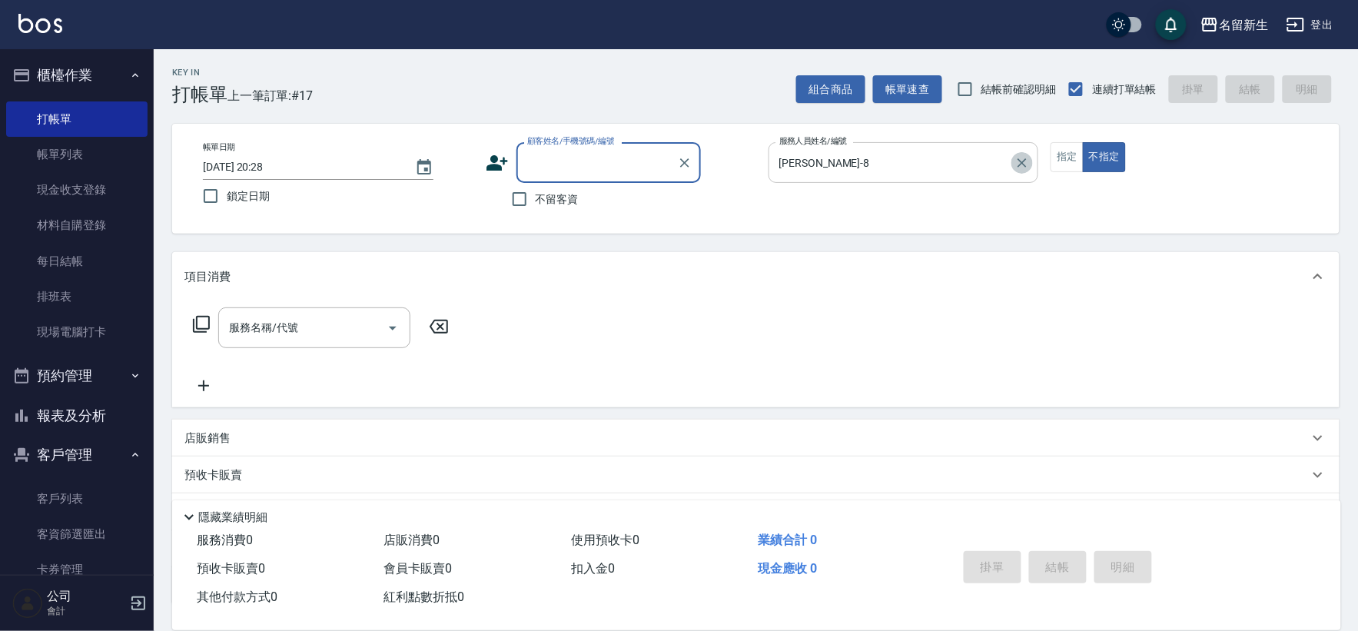
click at [1027, 161] on icon "Clear" at bounding box center [1021, 162] width 15 height 15
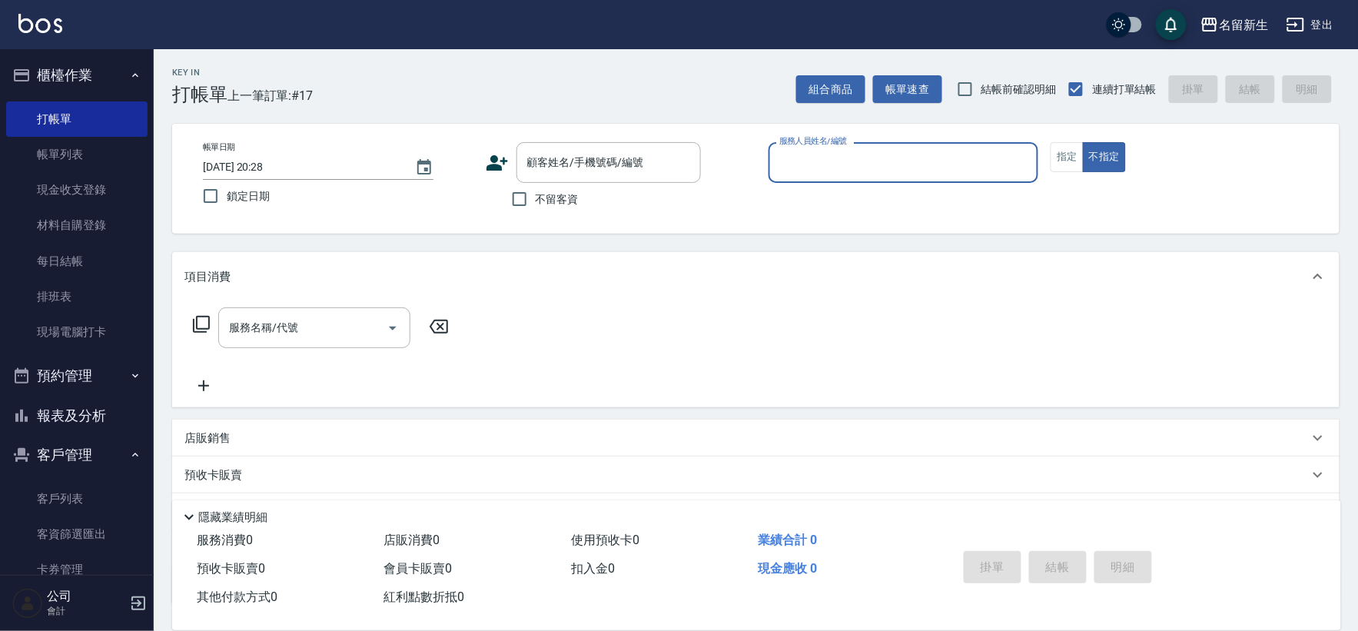
click at [62, 410] on button "報表及分析" at bounding box center [76, 416] width 141 height 40
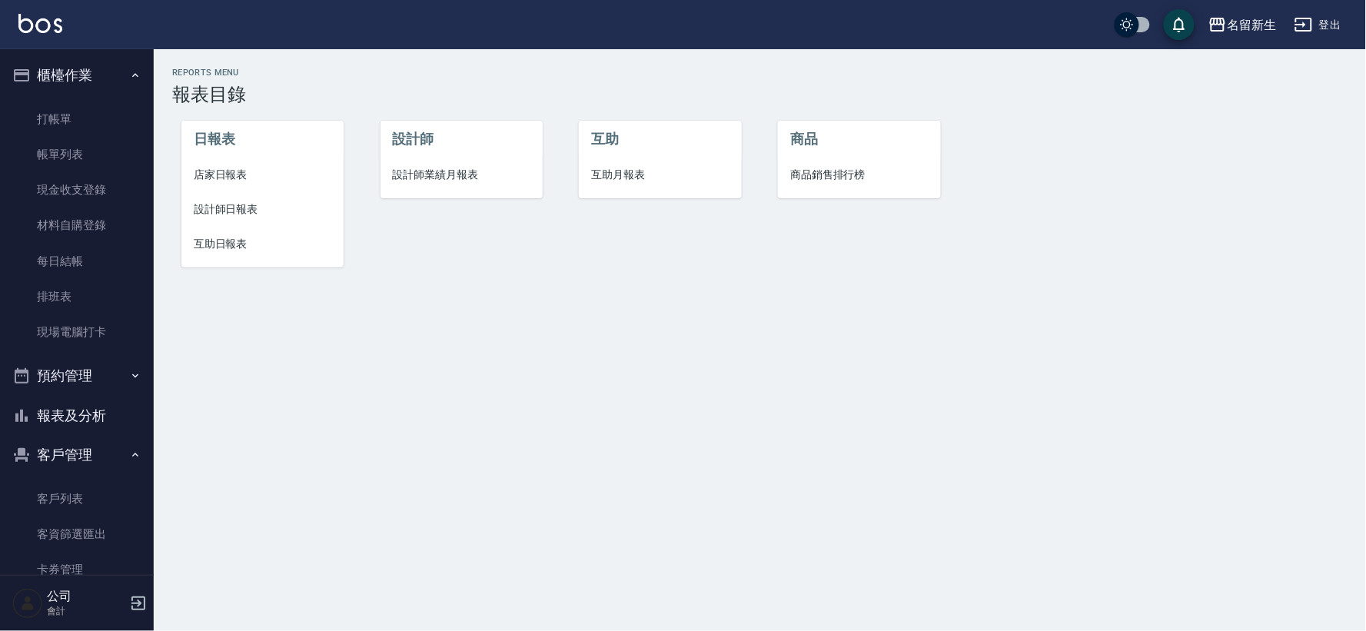
click at [452, 177] on span "設計師業績月報表" at bounding box center [462, 175] width 138 height 16
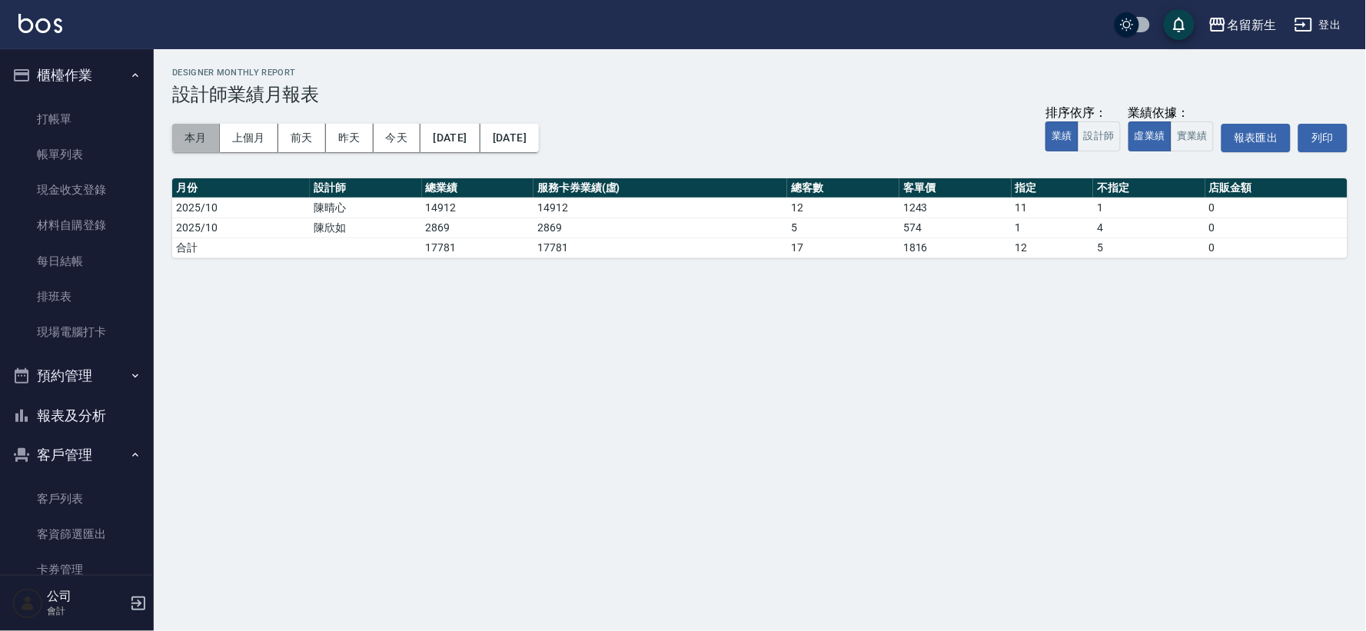
click at [197, 131] on button "本月" at bounding box center [196, 138] width 48 height 28
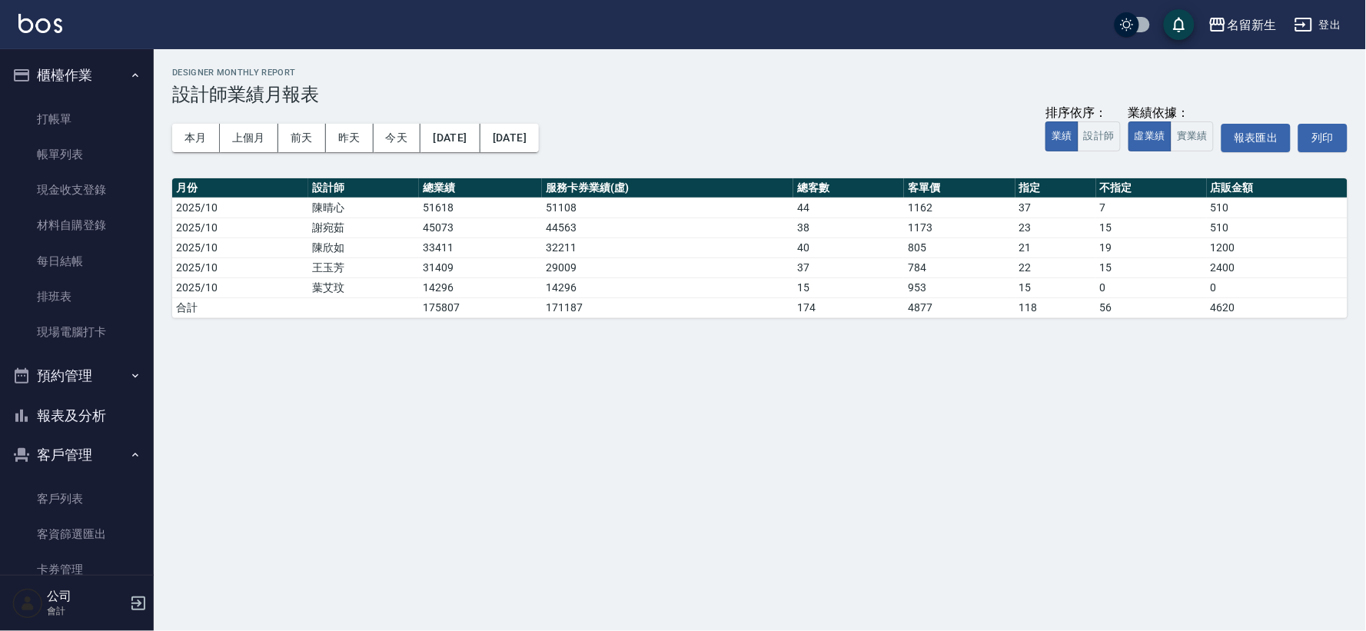
click at [54, 419] on button "報表及分析" at bounding box center [76, 416] width 141 height 40
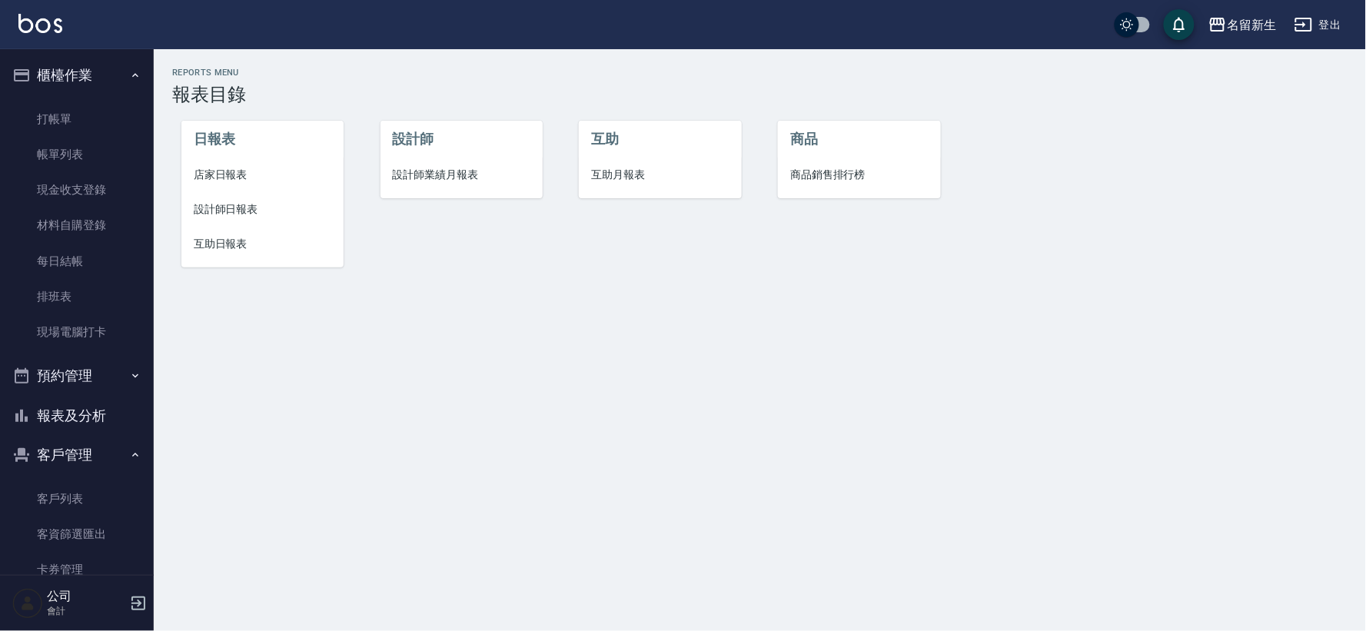
click at [65, 95] on ul "打帳單 帳單列表 現金收支登錄 材料自購登錄 每日結帳 排班表 現場電腦打卡" at bounding box center [76, 225] width 141 height 261
click at [68, 115] on link "打帳單" at bounding box center [76, 118] width 141 height 35
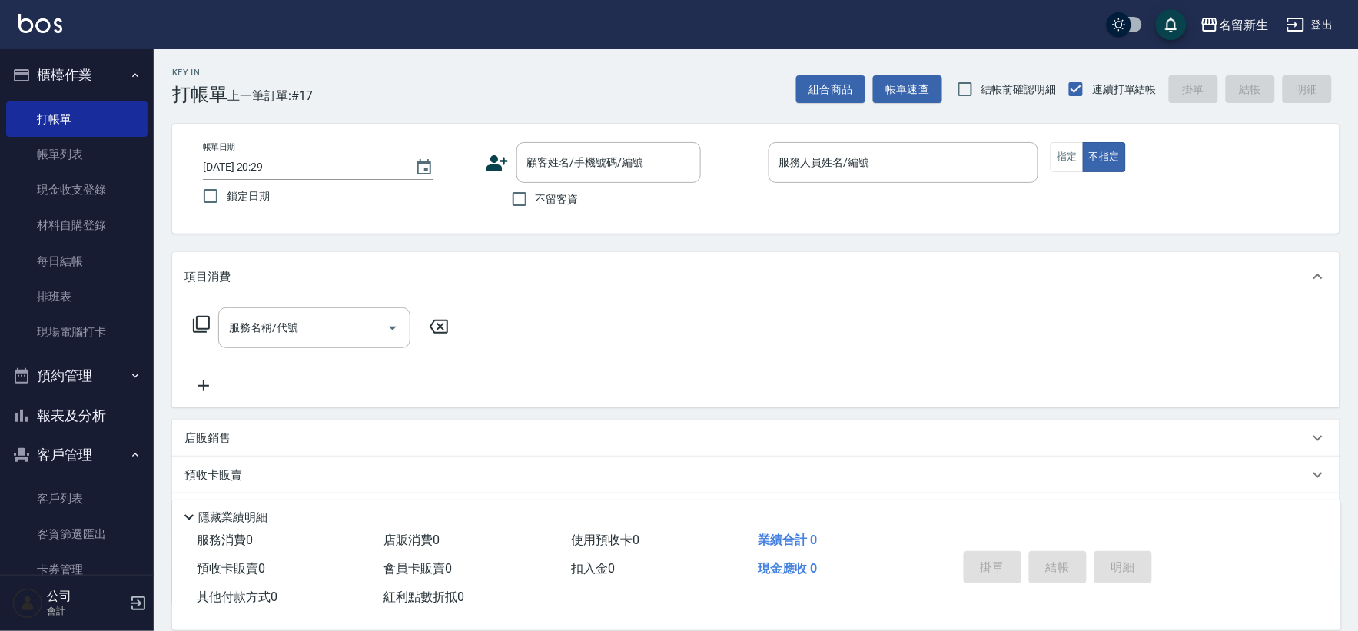
click at [550, 201] on span "不留客資" at bounding box center [557, 199] width 43 height 16
click at [536, 201] on input "不留客資" at bounding box center [519, 199] width 32 height 32
checkbox input "true"
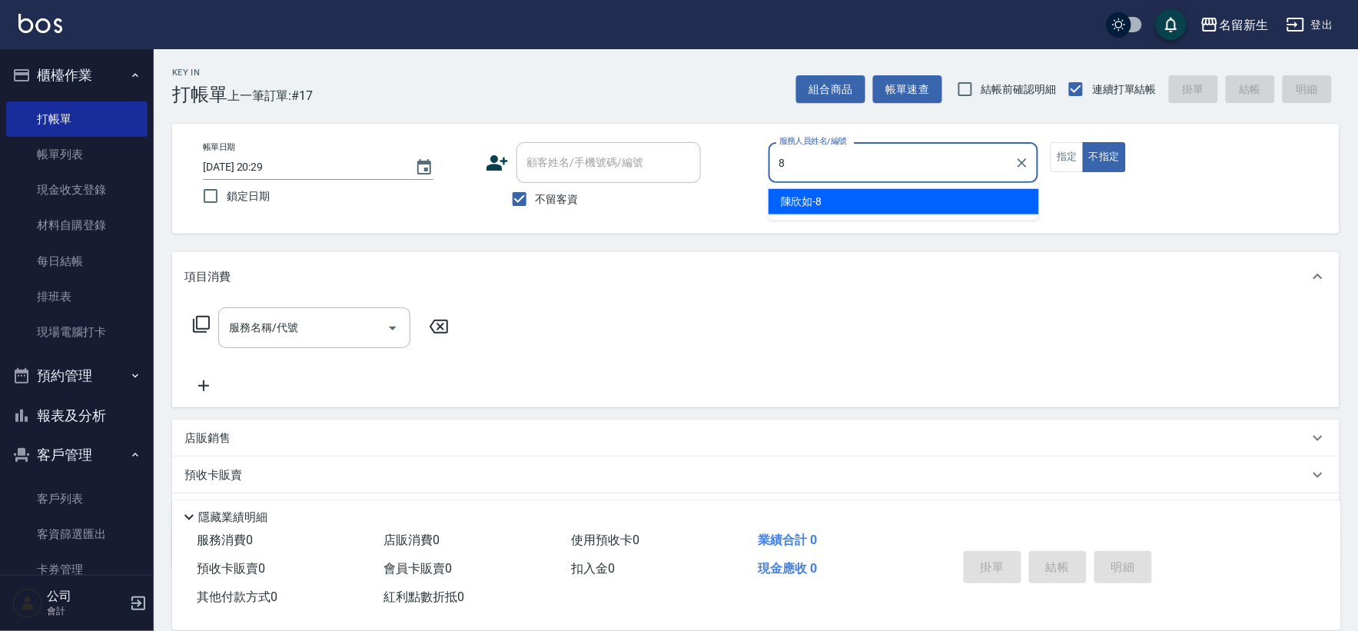
type input "[PERSON_NAME]-8"
type button "false"
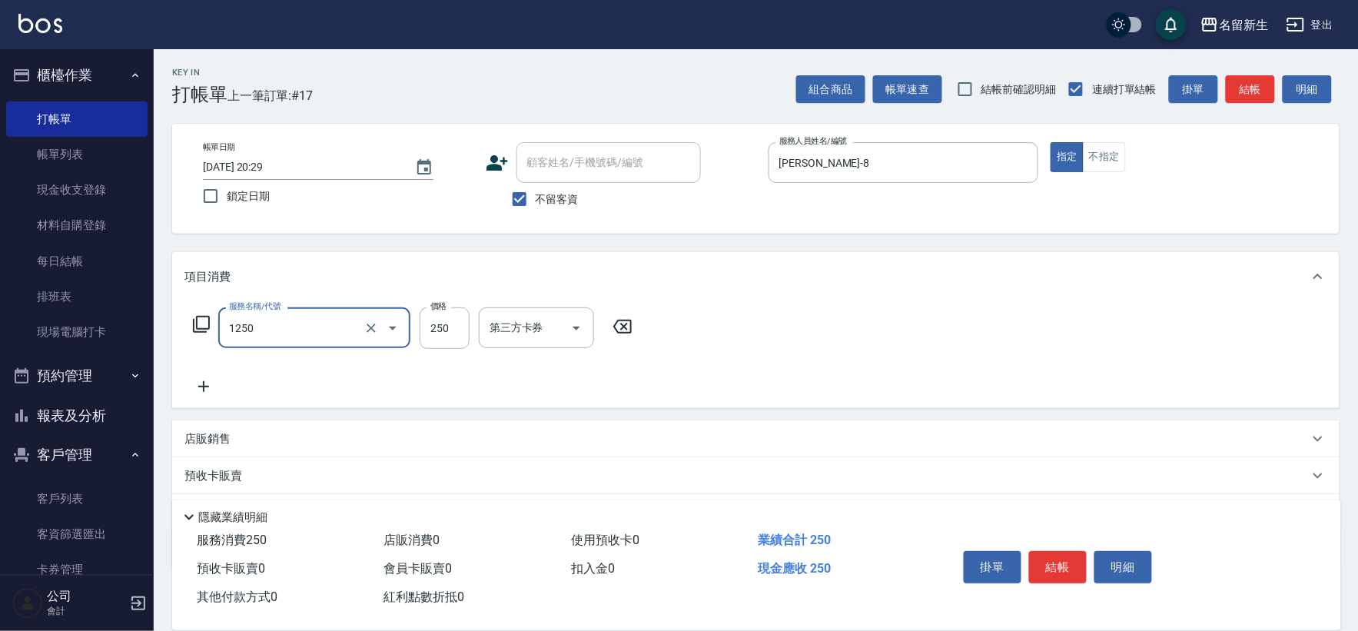
type input "洗髮250(1250)"
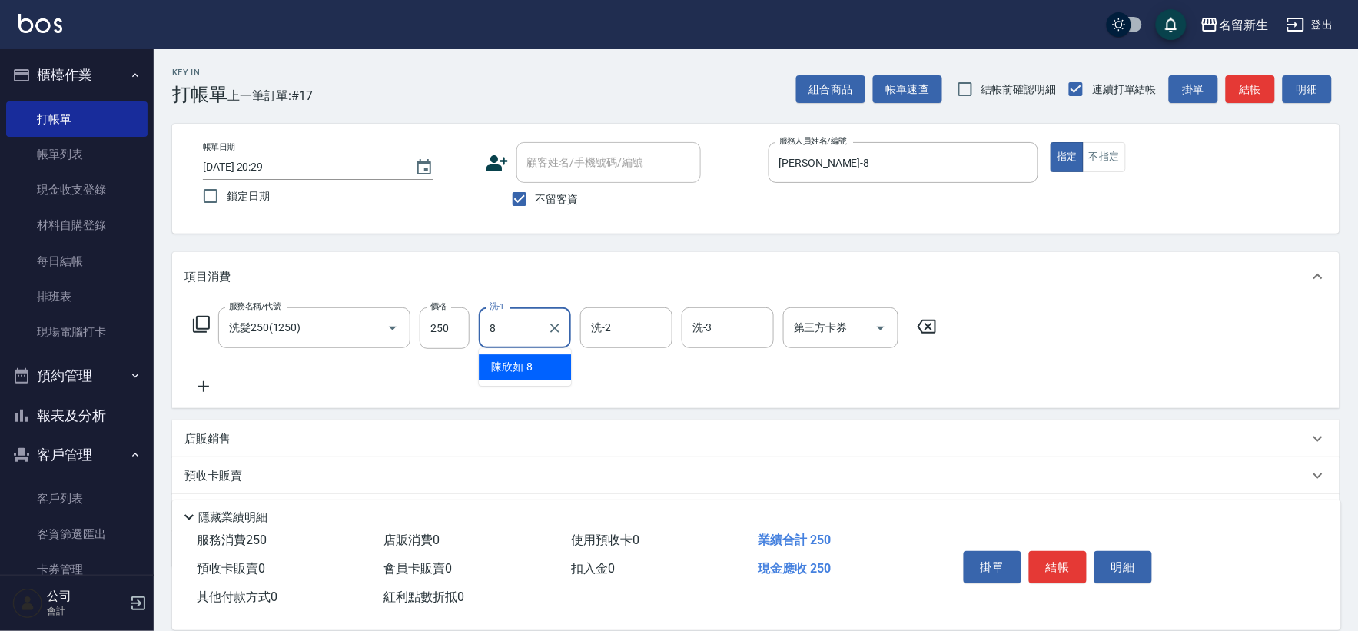
type input "[PERSON_NAME]-8"
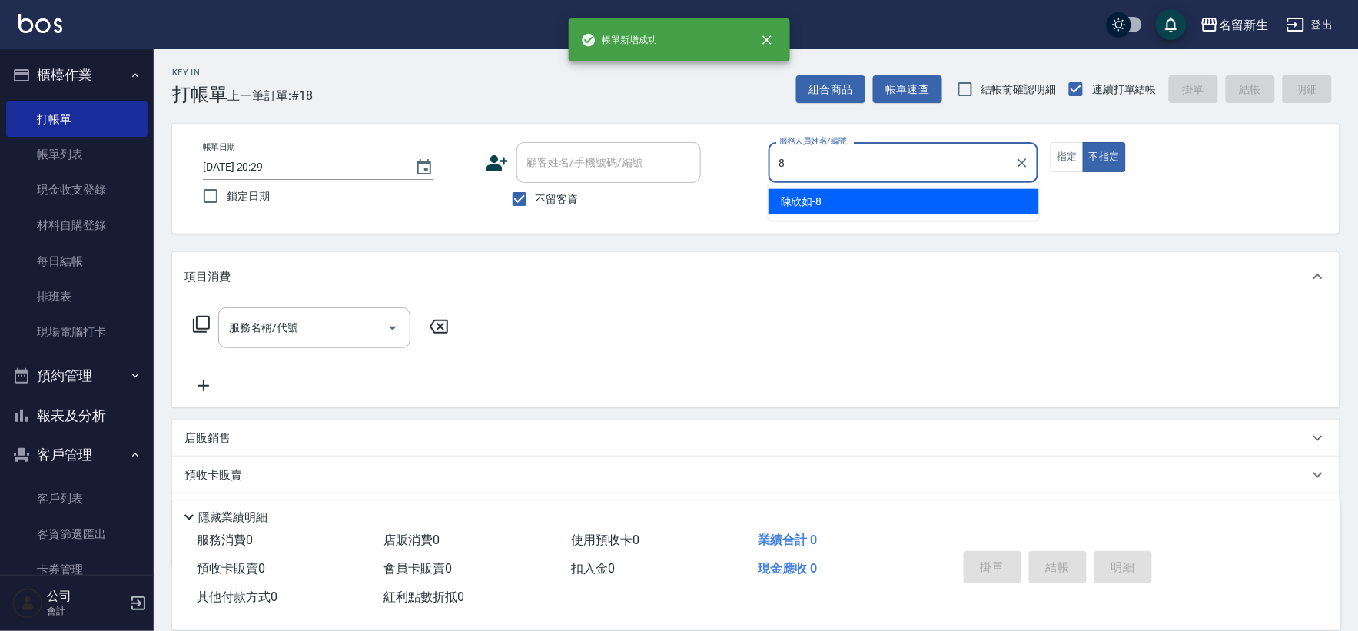
type input "[PERSON_NAME]-8"
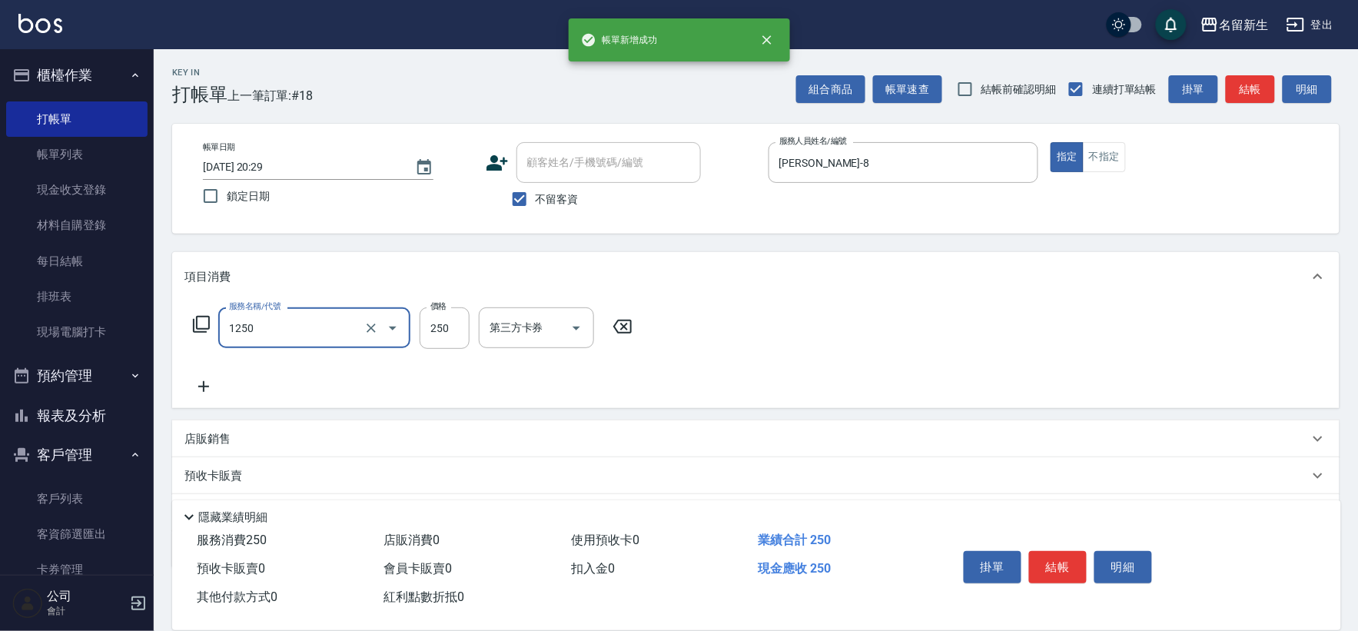
type input "洗髮250(1250)"
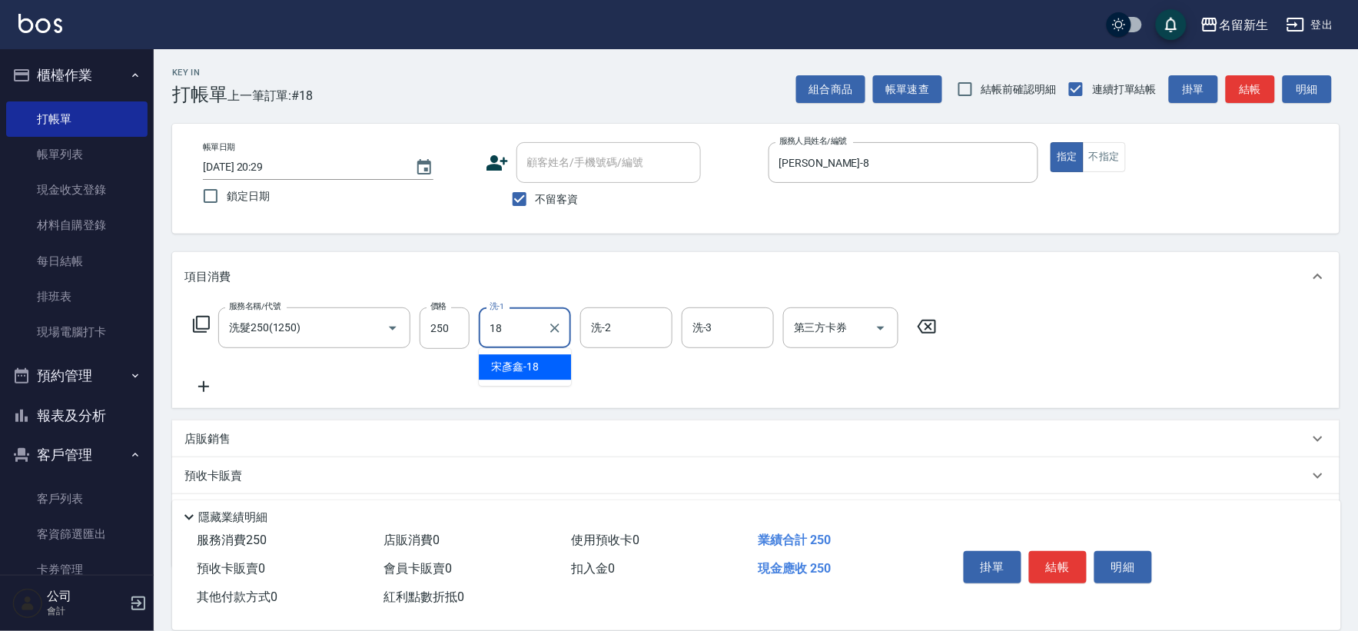
type input "[PERSON_NAME]-18"
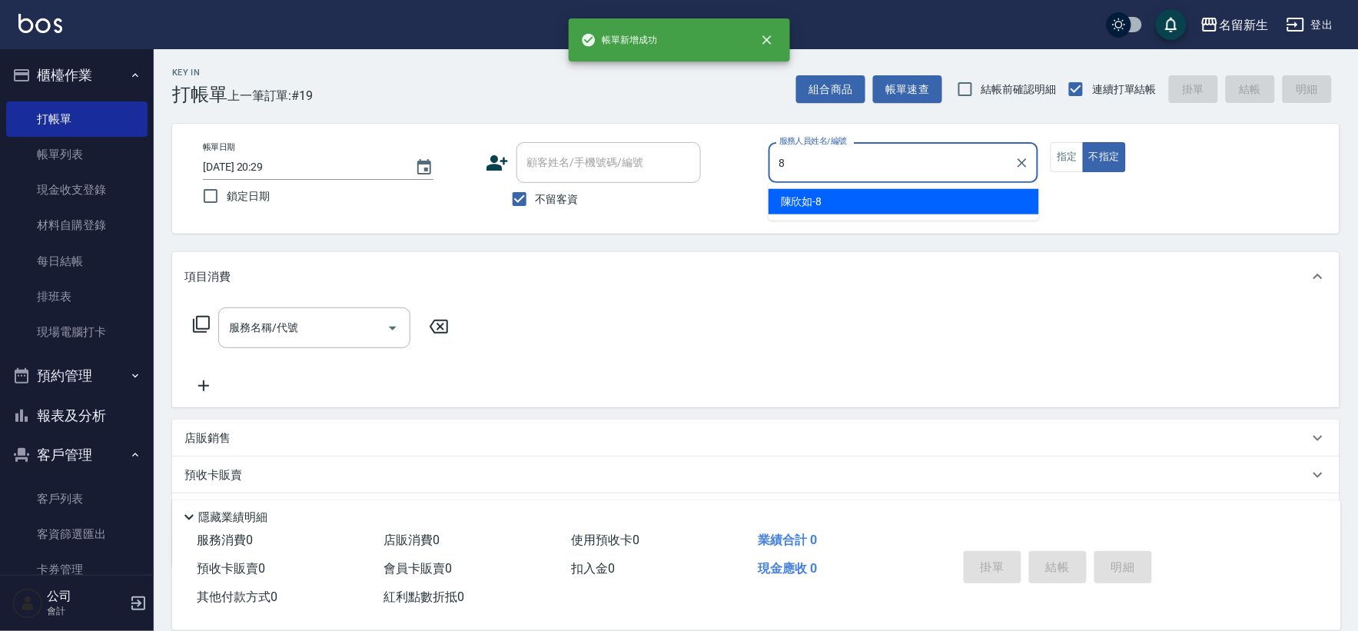
type input "[PERSON_NAME]-8"
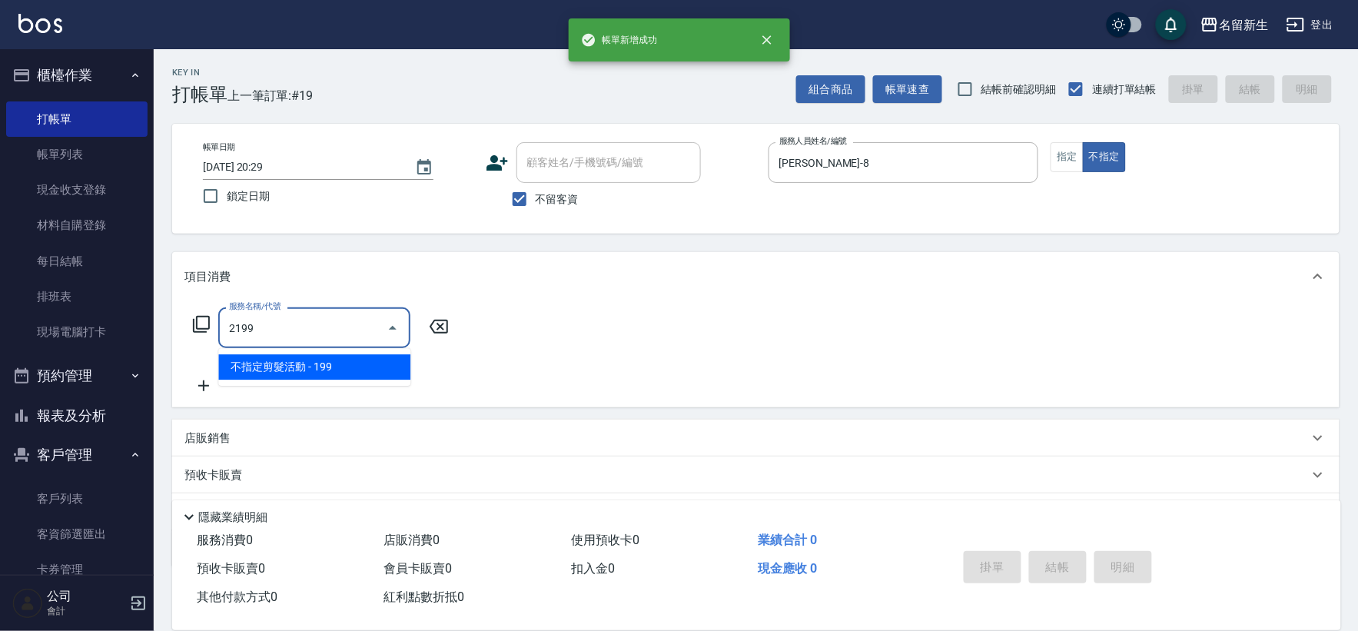
type input "不指定剪髮活動(2199)"
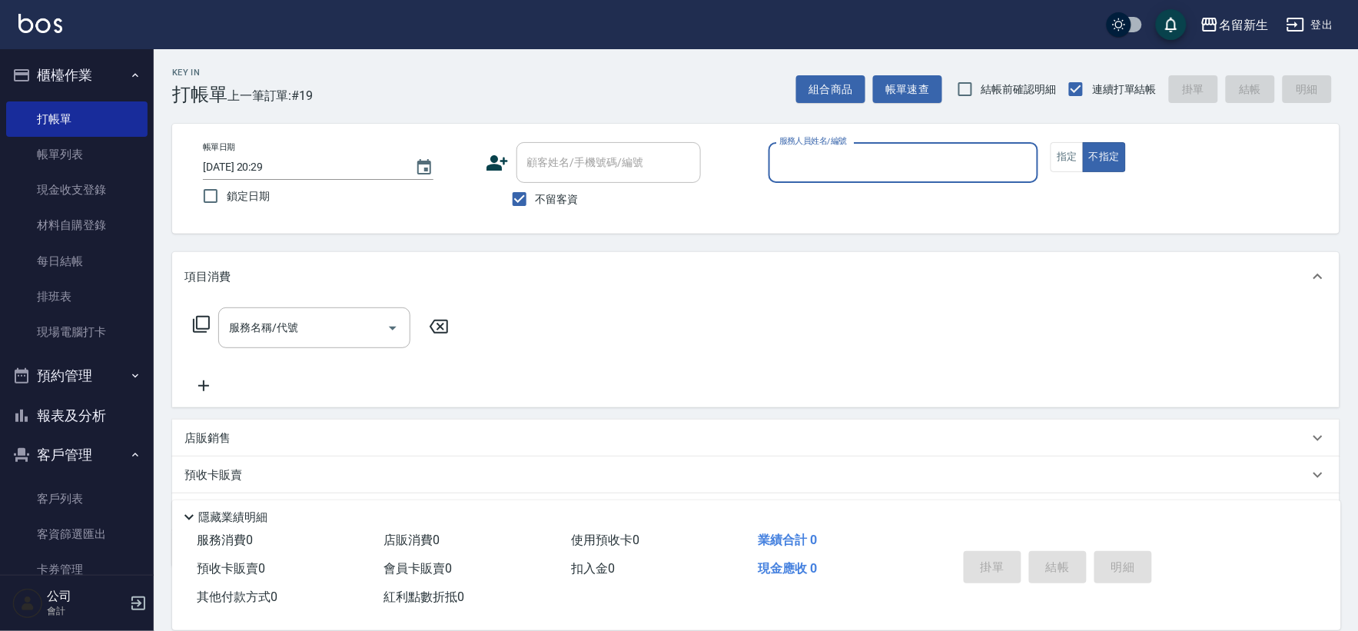
click at [69, 410] on button "報表及分析" at bounding box center [76, 416] width 141 height 40
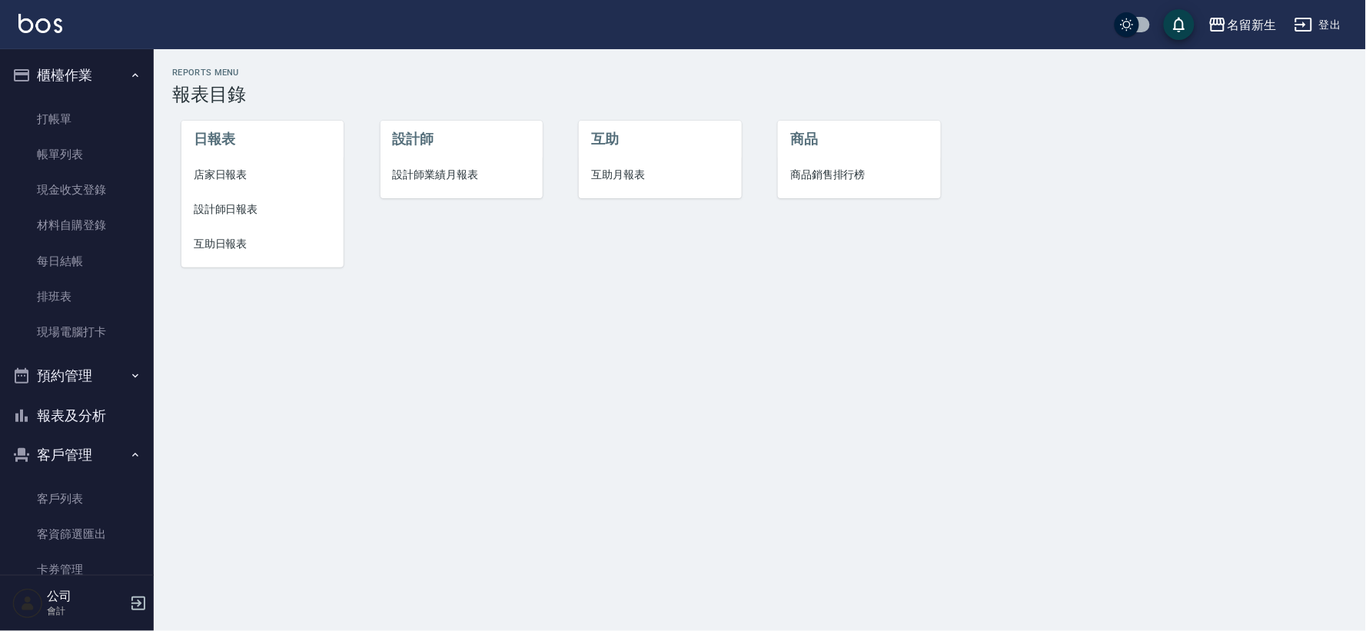
click at [452, 171] on span "設計師業績月報表" at bounding box center [462, 175] width 138 height 16
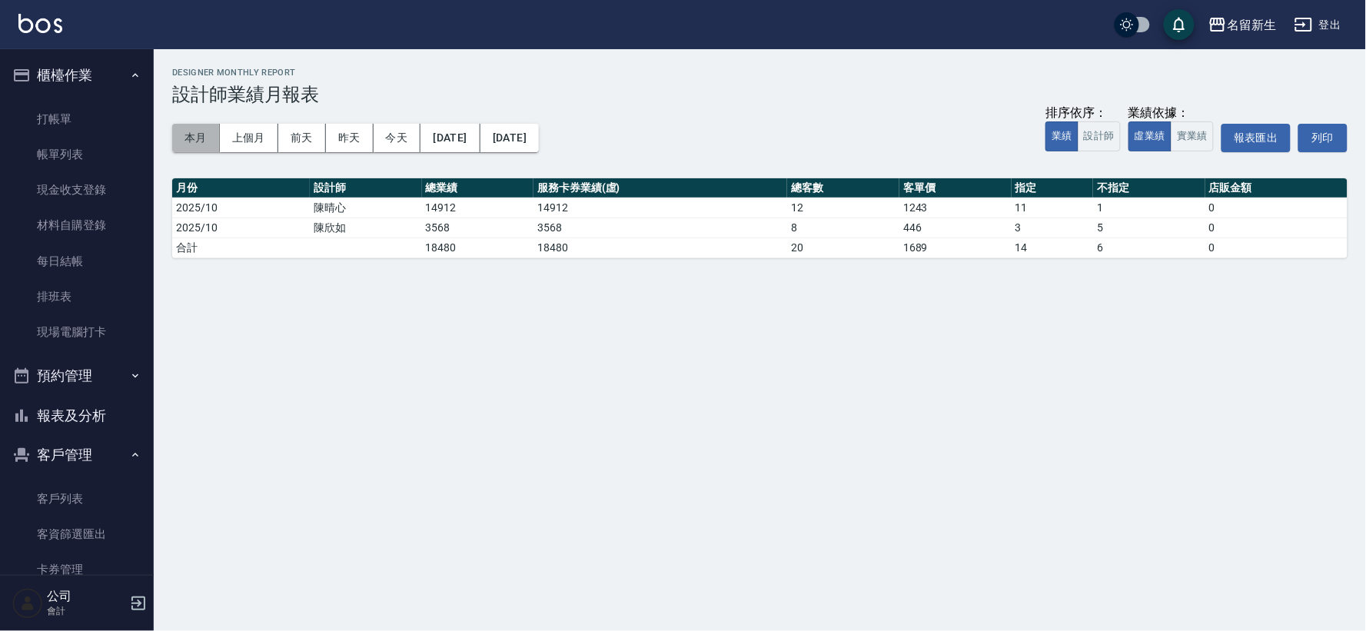
click at [186, 140] on button "本月" at bounding box center [196, 138] width 48 height 28
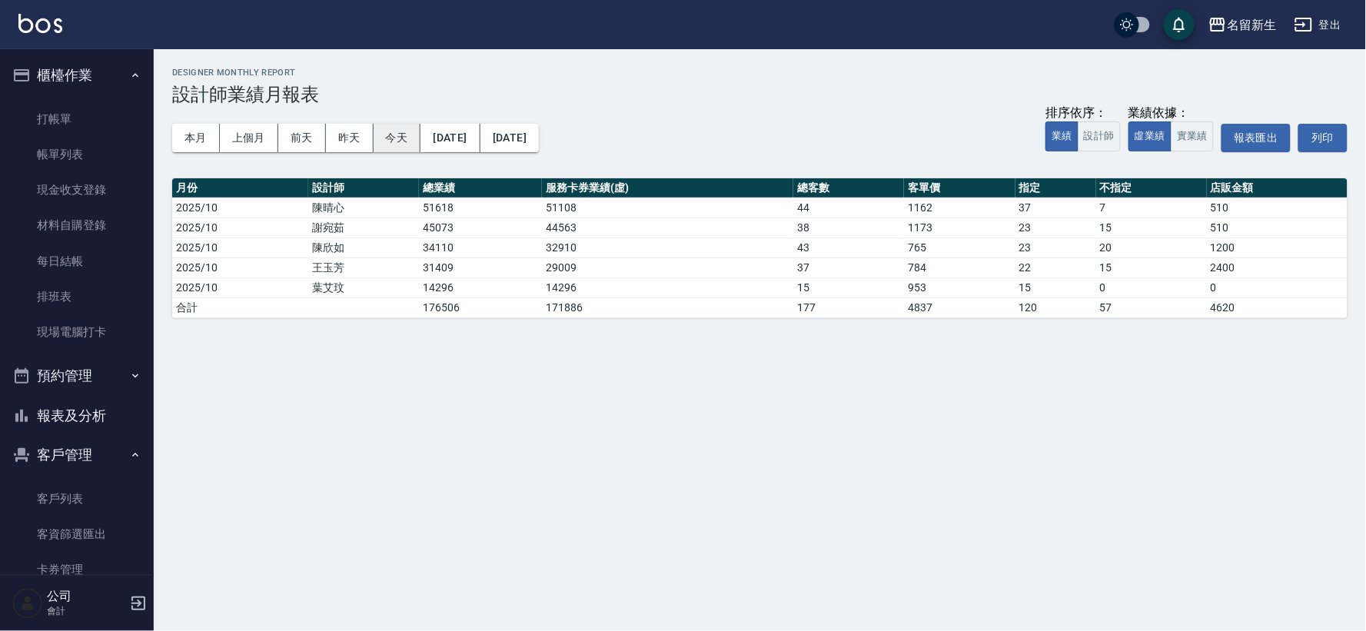
click at [401, 150] on button "今天" at bounding box center [397, 138] width 48 height 28
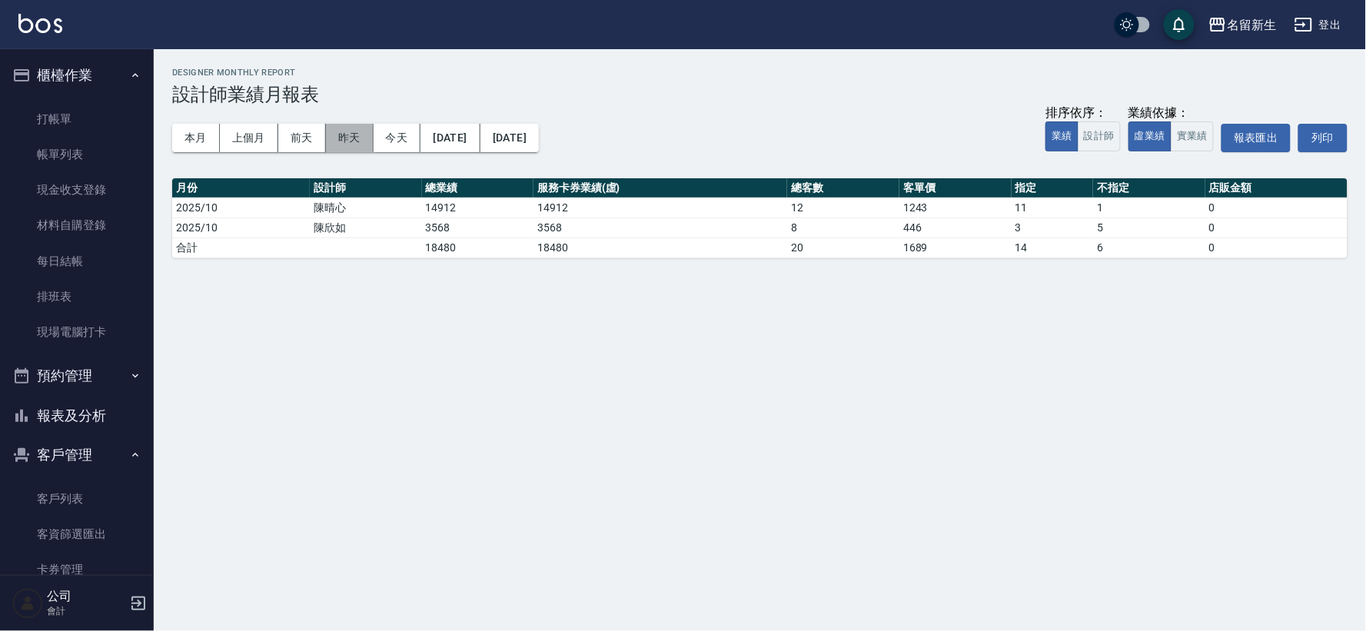
click at [350, 139] on button "昨天" at bounding box center [350, 138] width 48 height 28
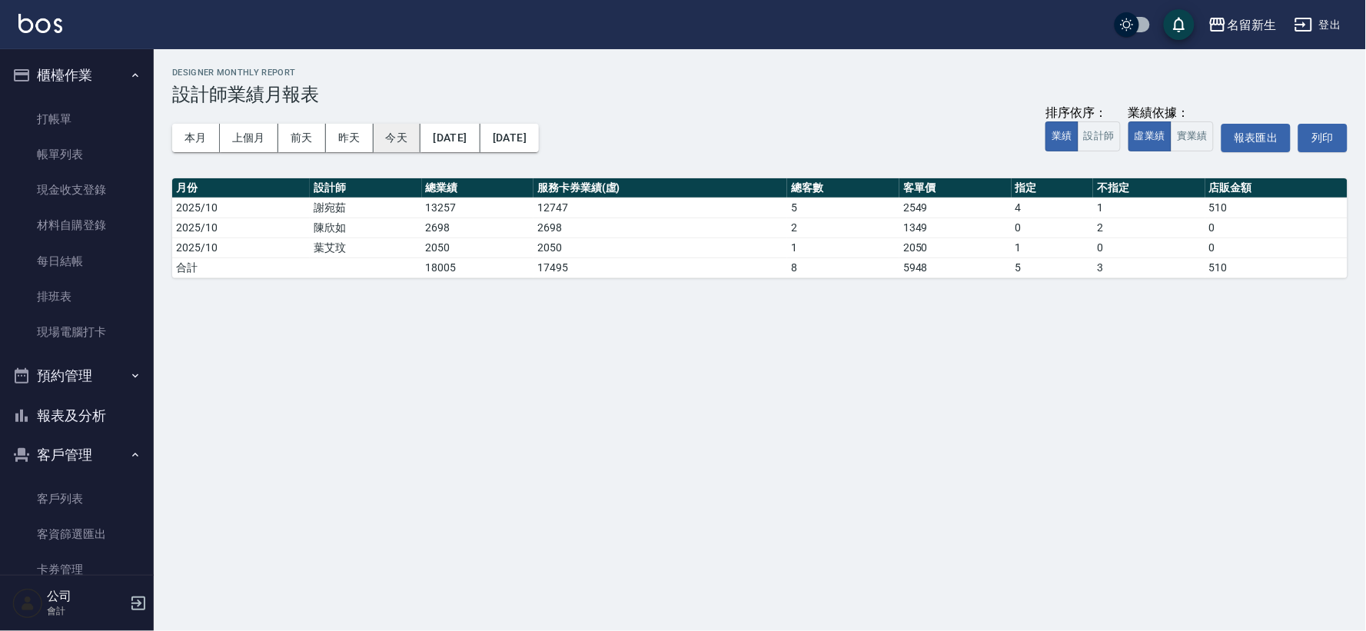
click at [403, 137] on button "今天" at bounding box center [397, 138] width 48 height 28
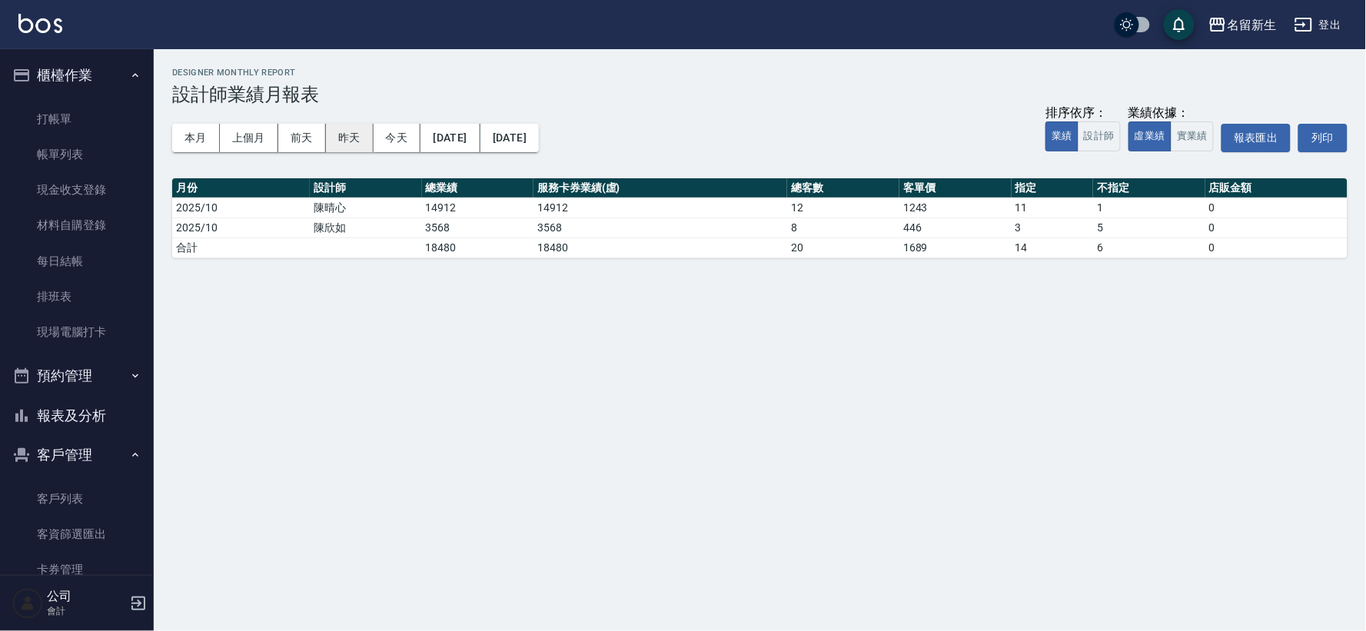
click at [344, 137] on button "昨天" at bounding box center [350, 138] width 48 height 28
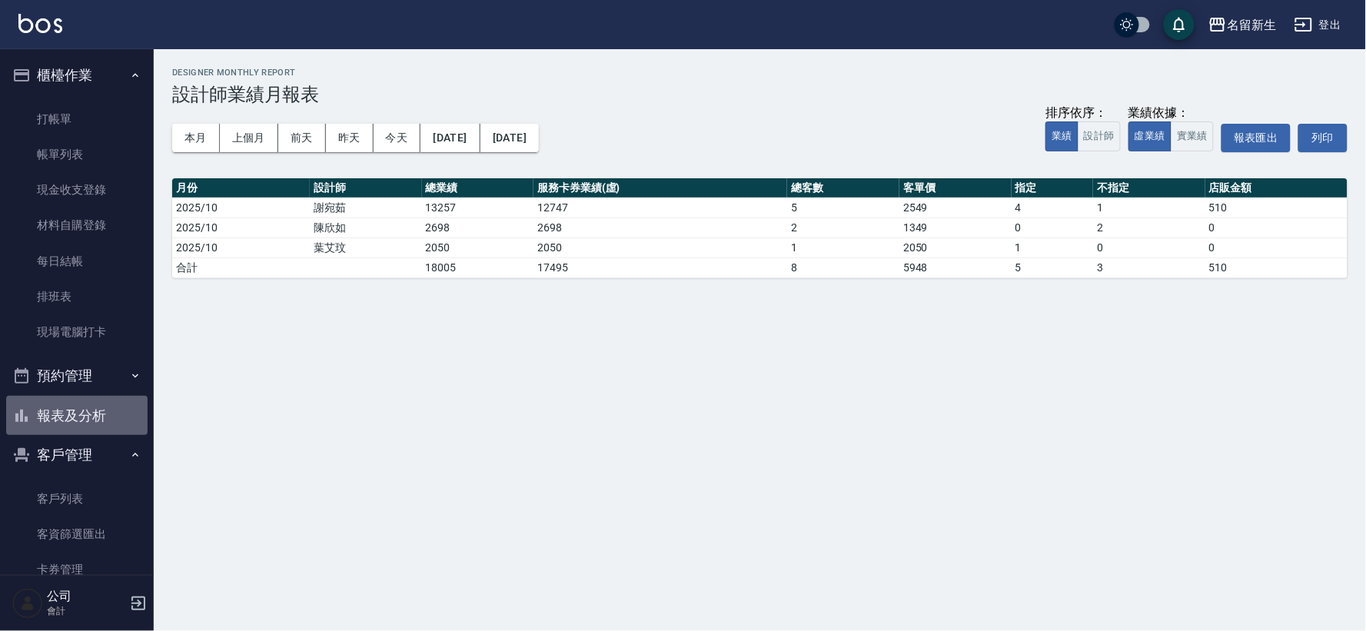
click at [101, 413] on button "報表及分析" at bounding box center [76, 416] width 141 height 40
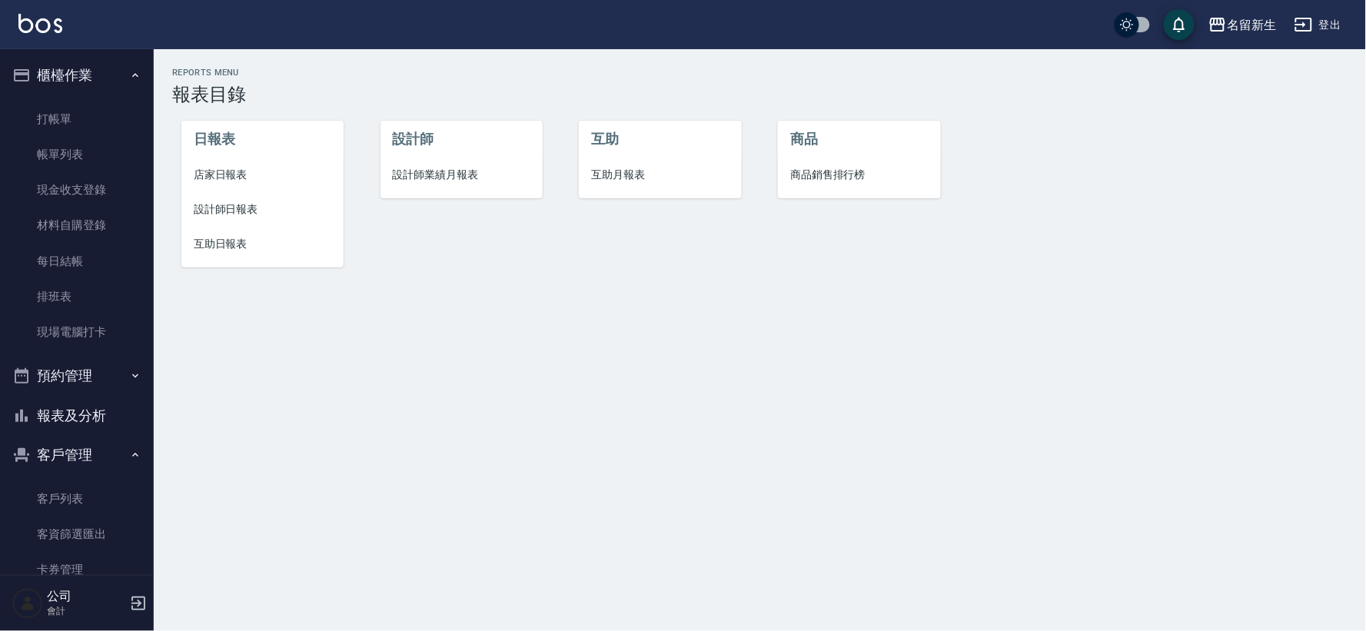
click at [223, 167] on span "店家日報表" at bounding box center [263, 175] width 138 height 16
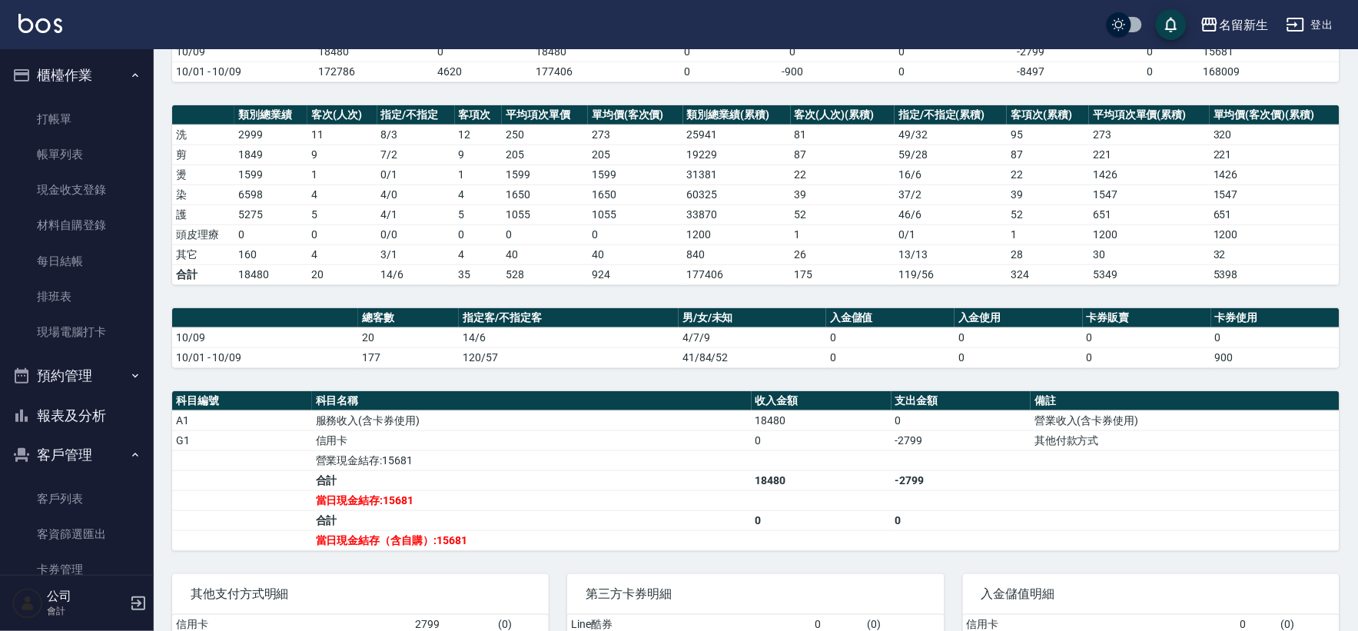
scroll to position [287, 0]
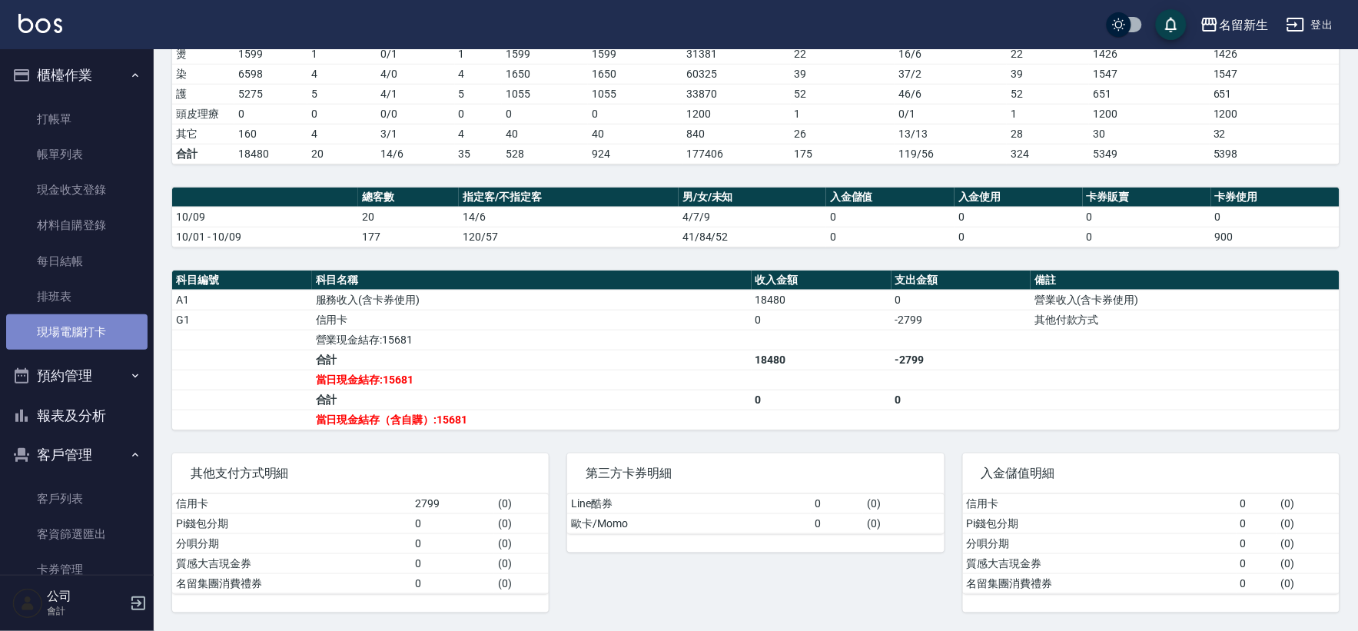
click at [78, 343] on link "現場電腦打卡" at bounding box center [76, 331] width 141 height 35
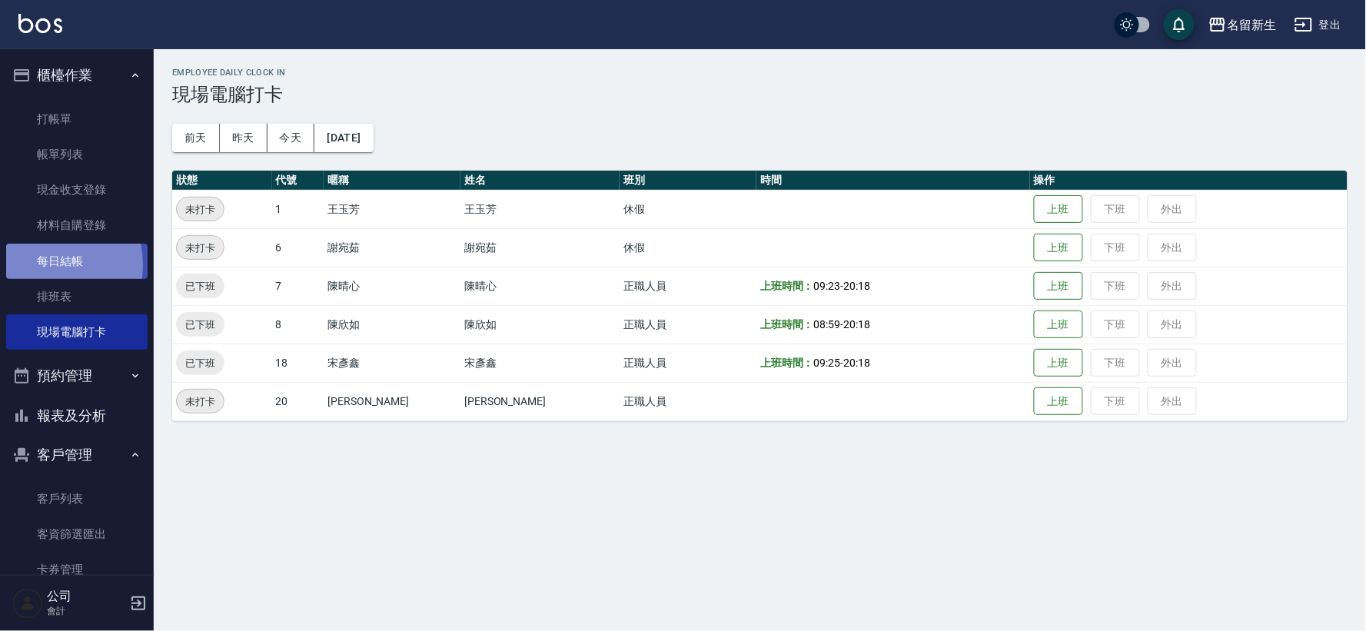
click at [48, 264] on link "每日結帳" at bounding box center [76, 261] width 141 height 35
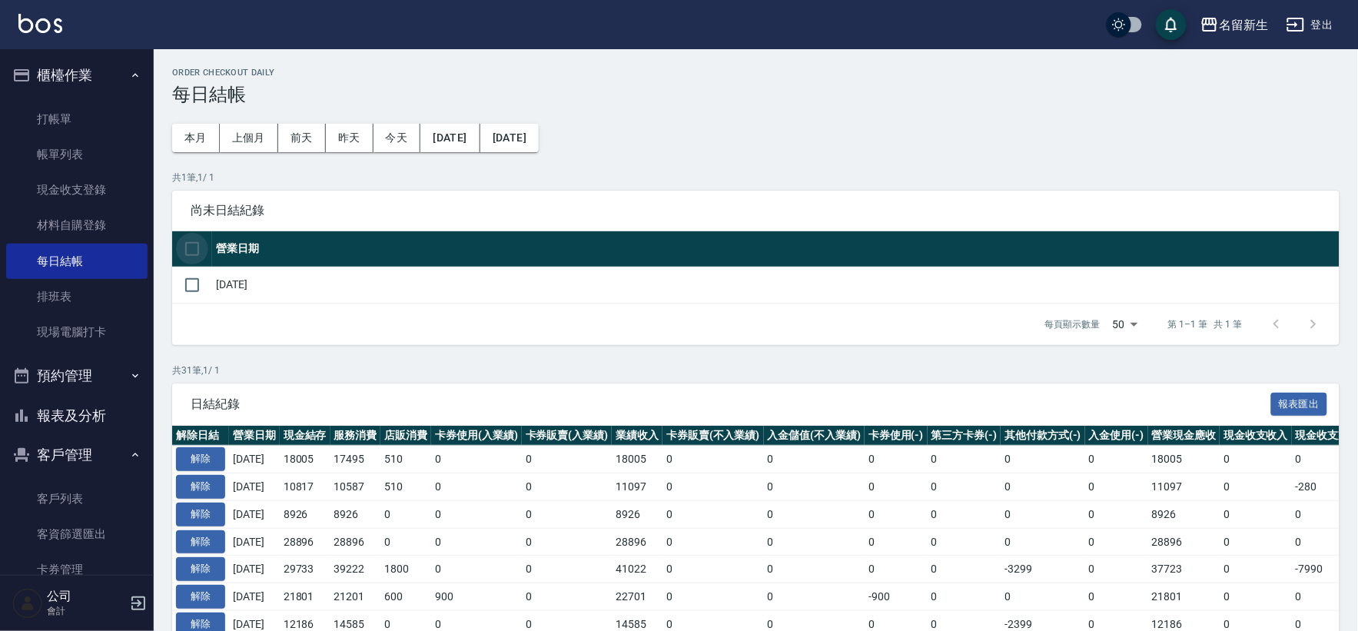
click at [202, 254] on input "checkbox" at bounding box center [192, 249] width 32 height 32
checkbox input "true"
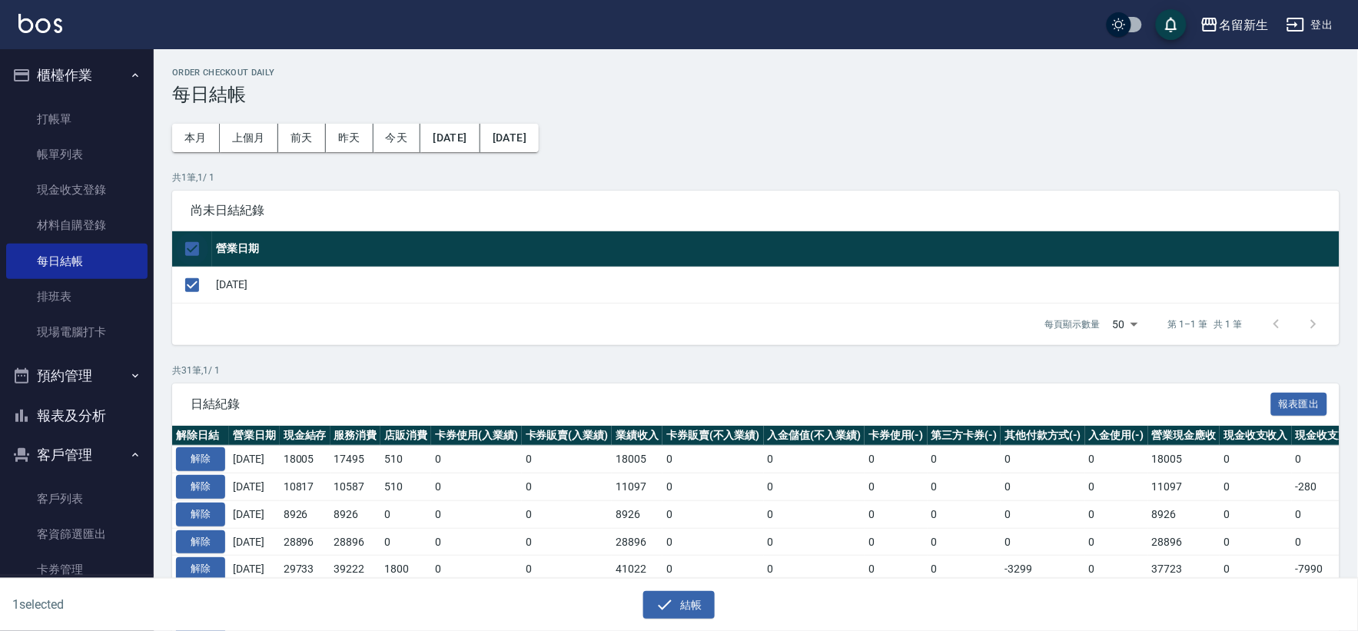
checkbox input "true"
click at [190, 244] on input "checkbox" at bounding box center [192, 249] width 32 height 32
checkbox input "false"
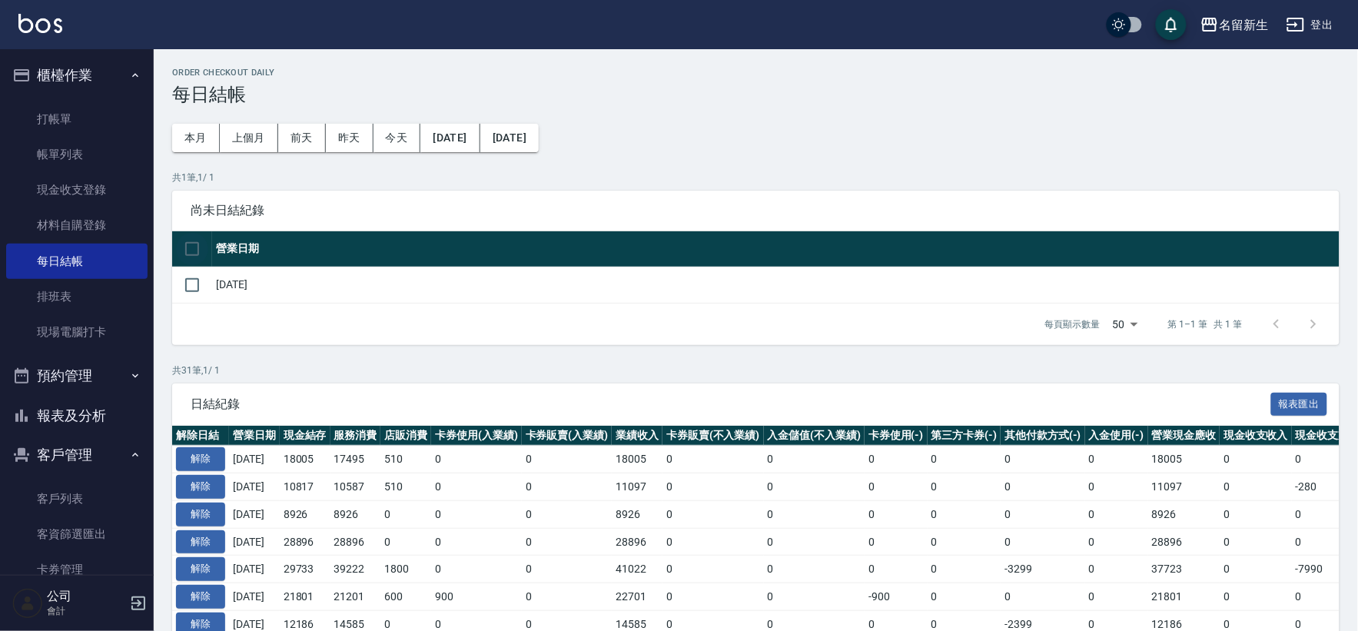
click at [195, 247] on input "checkbox" at bounding box center [192, 249] width 32 height 32
checkbox input "true"
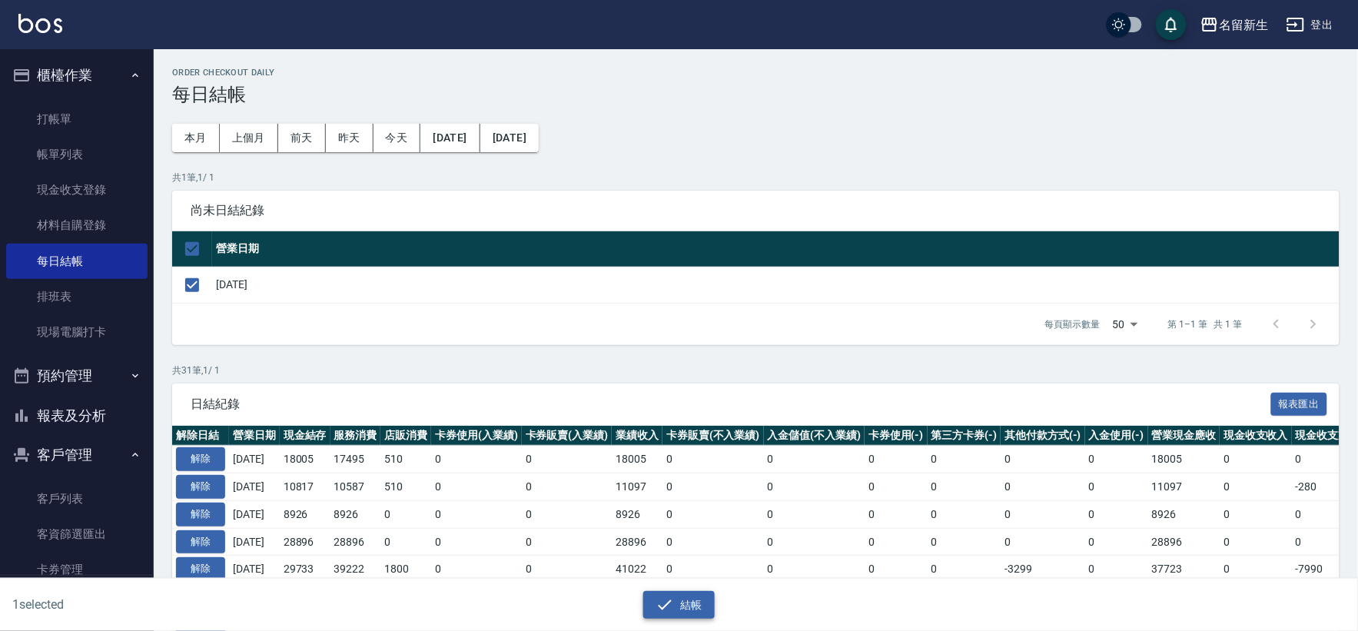
click at [708, 613] on button "結帳" at bounding box center [678, 605] width 71 height 28
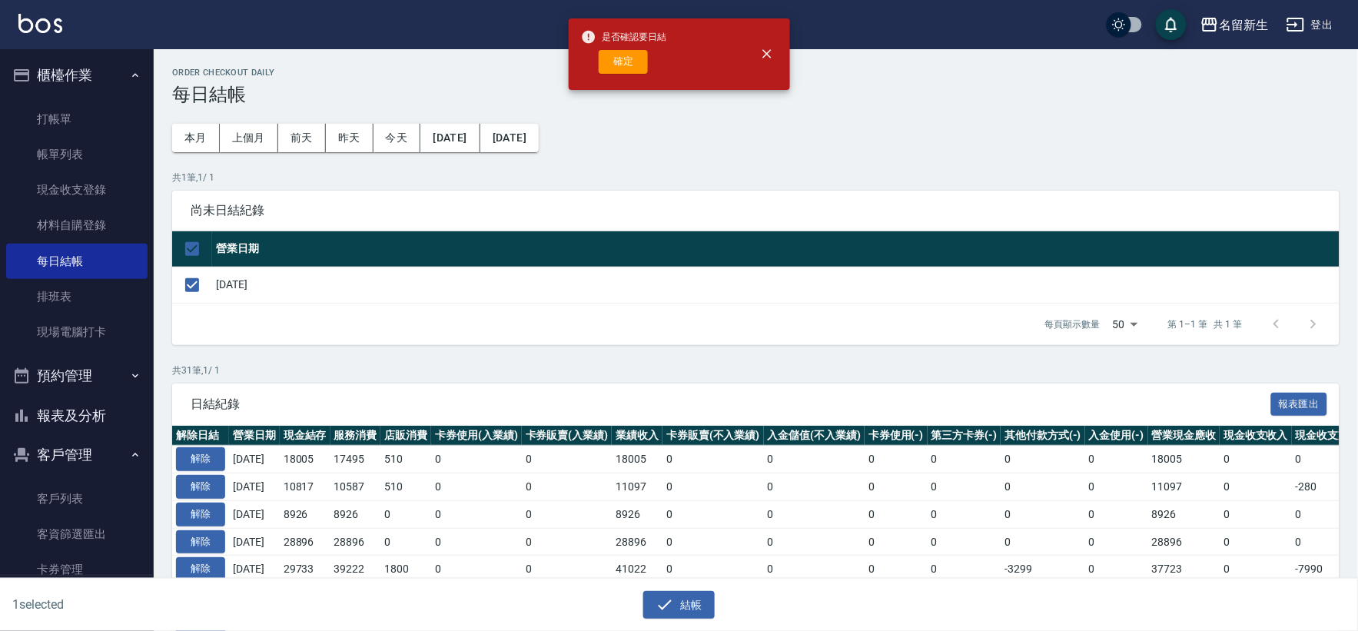
click at [603, 42] on span "是否確認要日結" at bounding box center [624, 36] width 86 height 15
click at [625, 61] on button "確定" at bounding box center [623, 62] width 49 height 24
checkbox input "false"
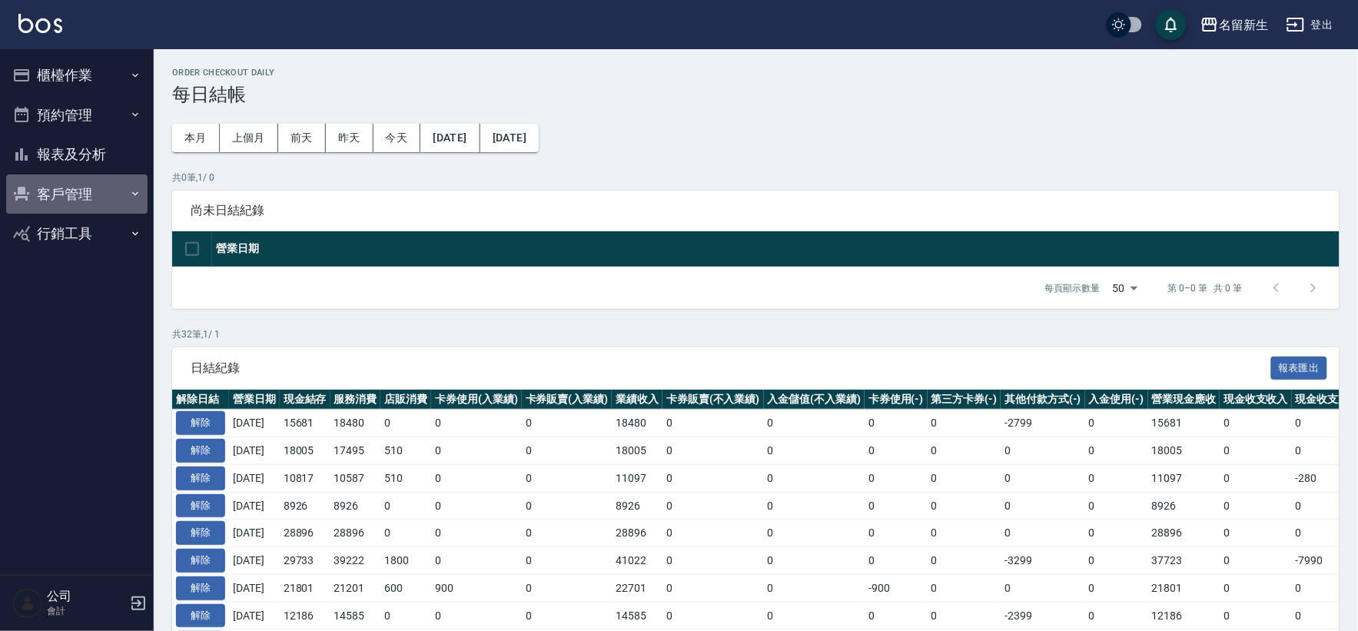
drag, startPoint x: 56, startPoint y: 189, endPoint x: 91, endPoint y: 173, distance: 38.2
click at [56, 190] on button "客戶管理" at bounding box center [76, 194] width 141 height 40
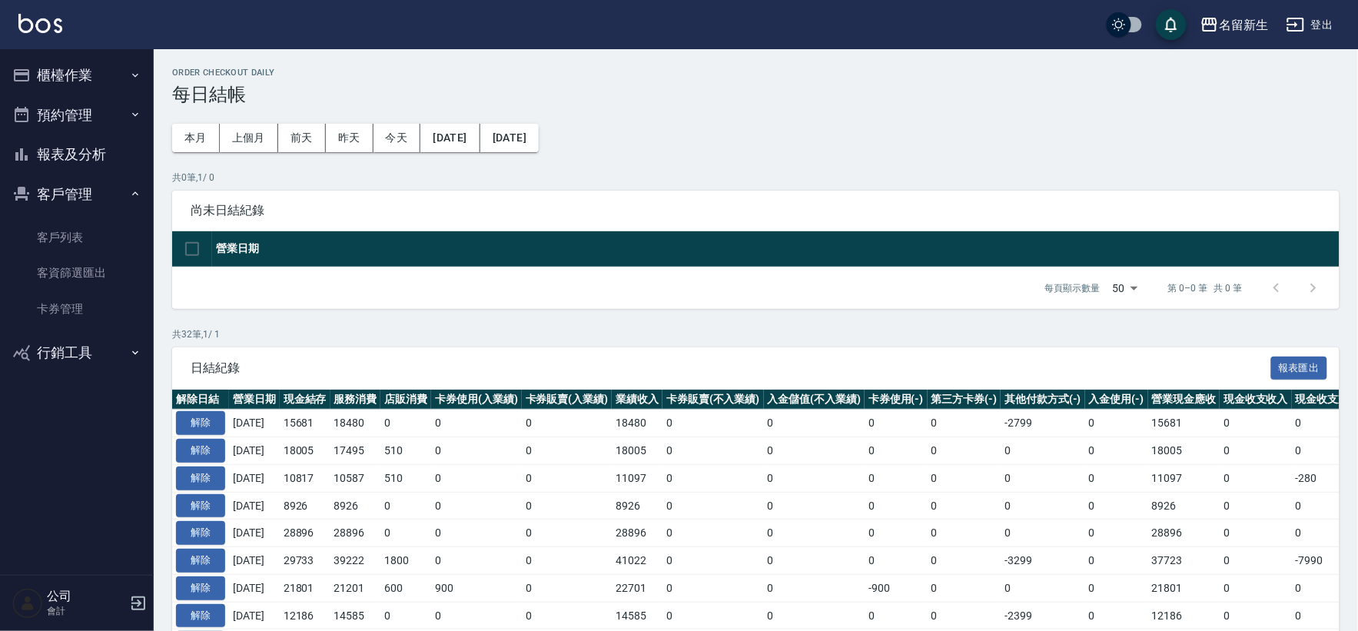
click at [106, 170] on button "報表及分析" at bounding box center [76, 154] width 141 height 40
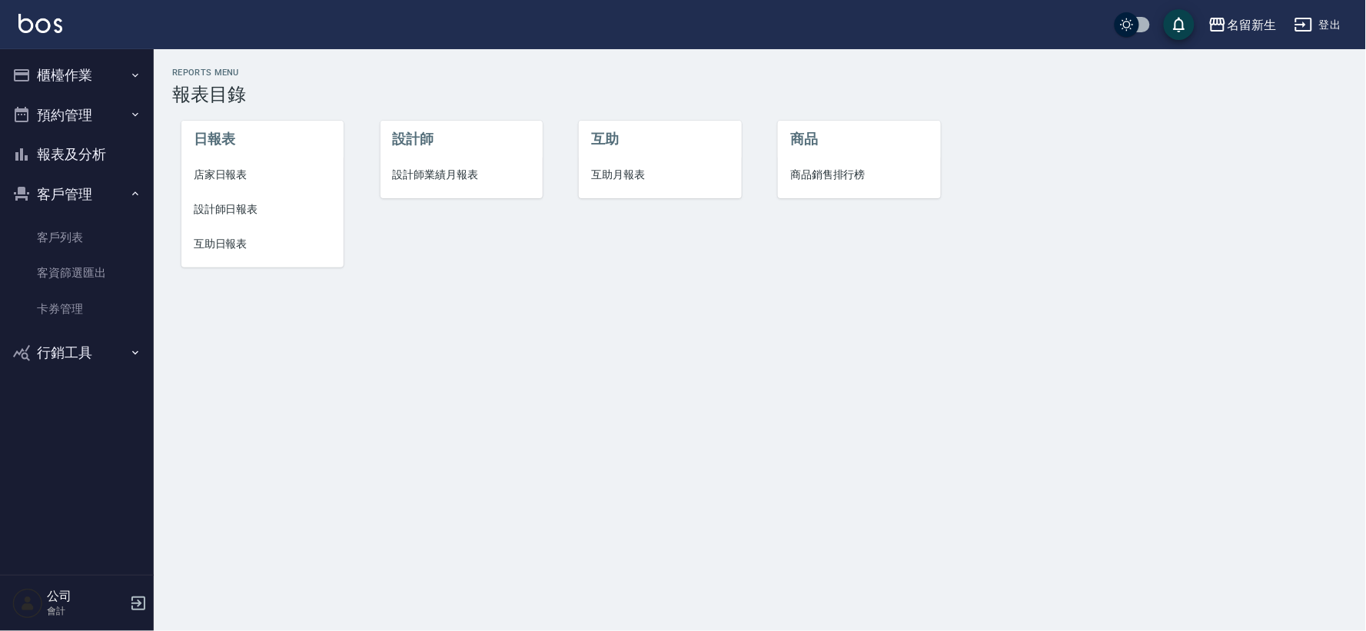
click at [227, 168] on span "店家日報表" at bounding box center [263, 175] width 138 height 16
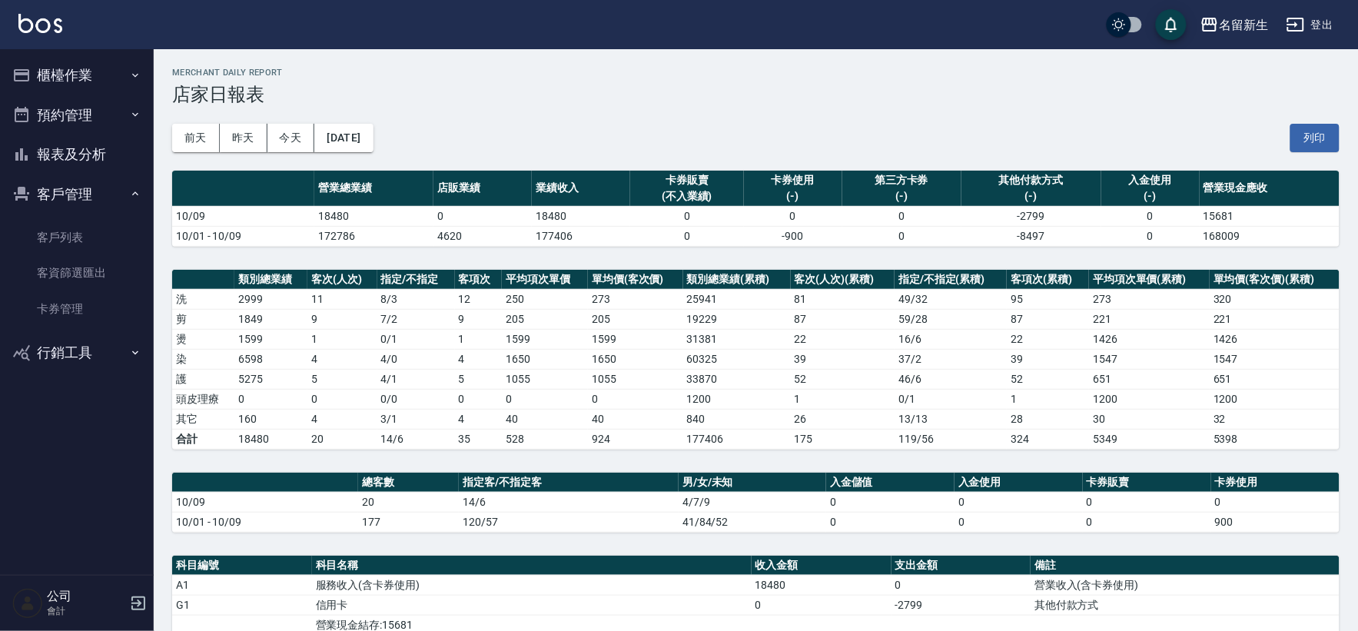
drag, startPoint x: 247, startPoint y: 149, endPoint x: 554, endPoint y: 531, distance: 489.8
drag, startPoint x: 554, startPoint y: 531, endPoint x: 459, endPoint y: 242, distance: 304.3
click at [459, 242] on td "4620" at bounding box center [482, 236] width 98 height 20
